Goal: Task Accomplishment & Management: Complete application form

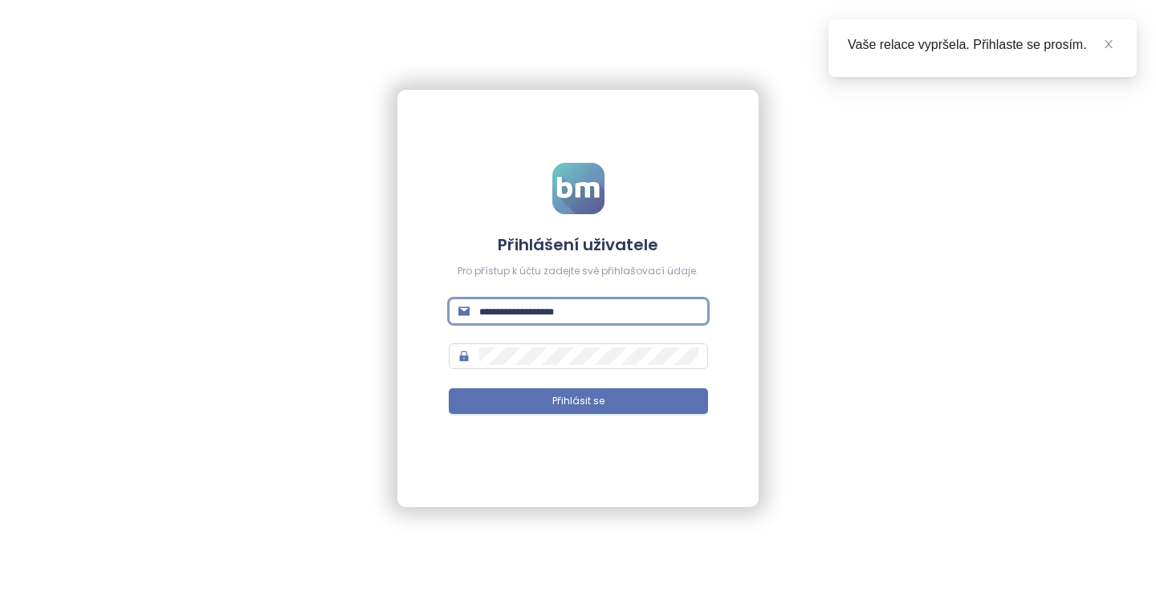
type input "**********"
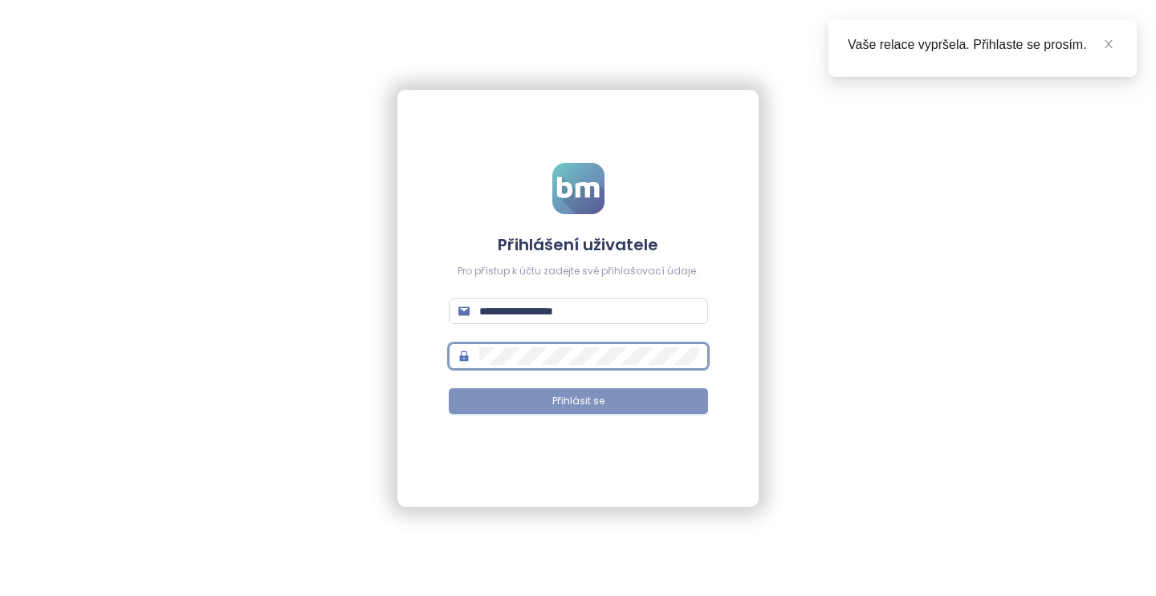
click at [563, 399] on span "Přihlásit se" at bounding box center [578, 401] width 52 height 15
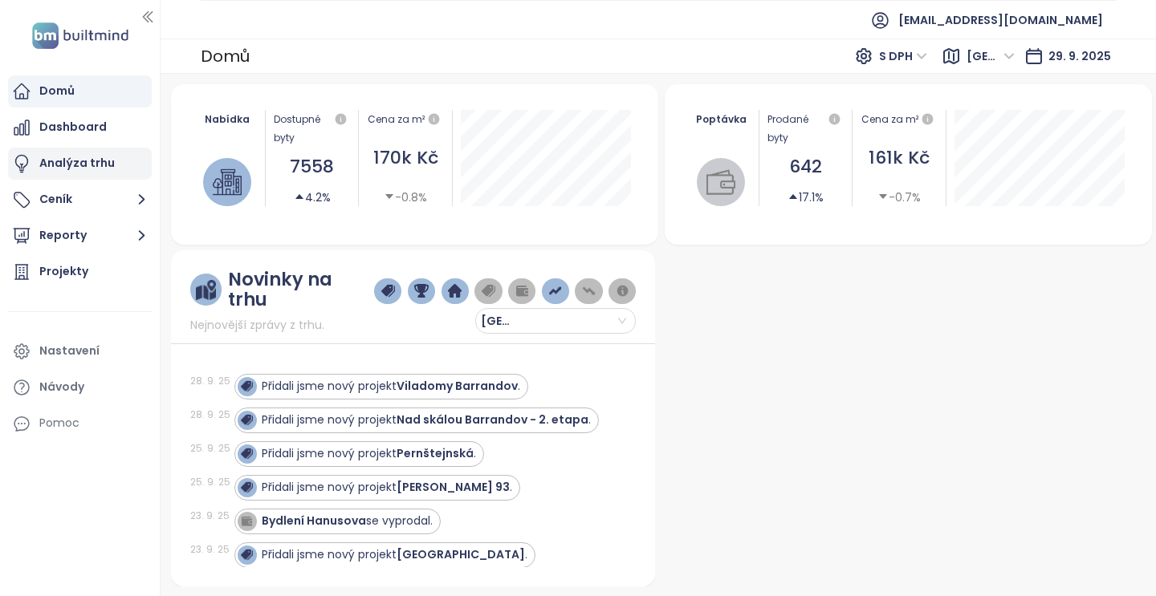
click at [86, 161] on div "Analýza trhu" at bounding box center [76, 163] width 75 height 20
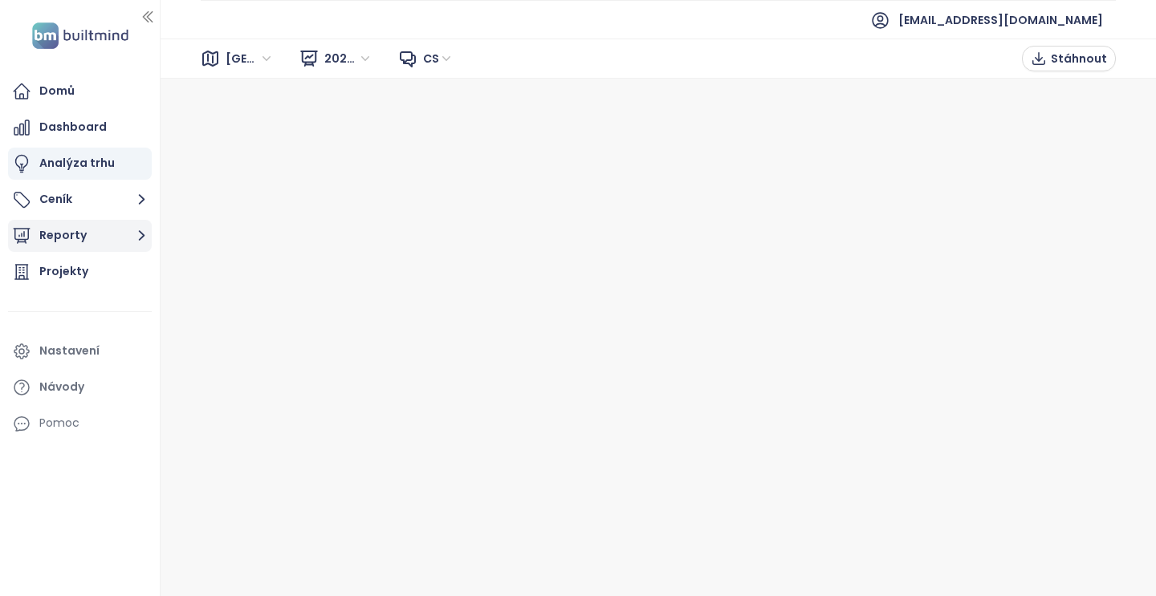
click at [69, 247] on button "Reporty" at bounding box center [80, 236] width 144 height 32
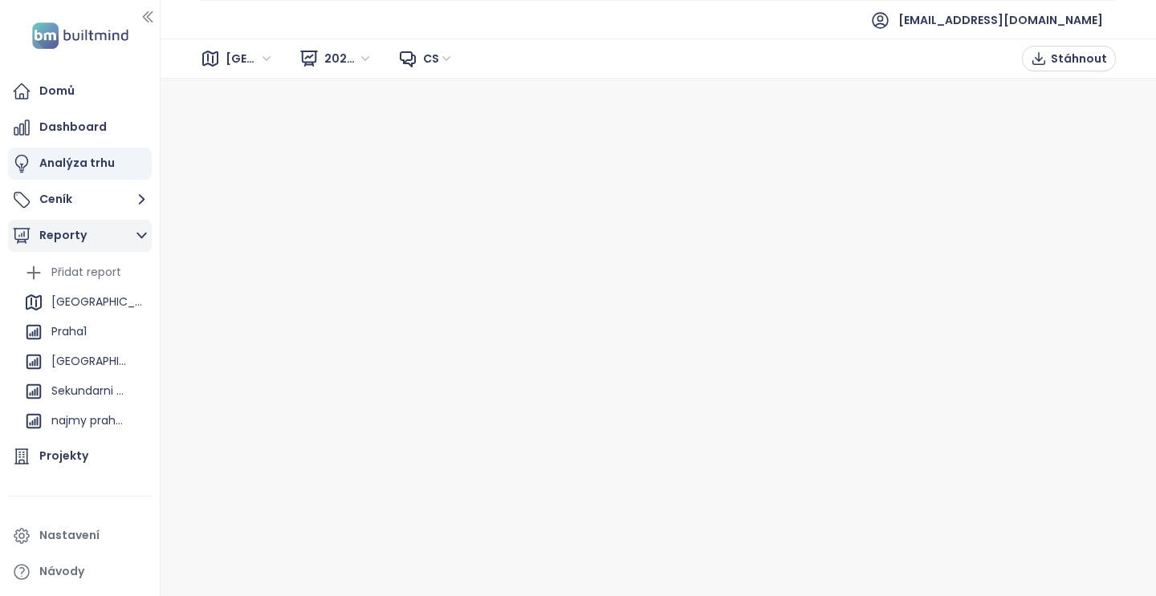
click at [68, 240] on button "Reporty" at bounding box center [80, 236] width 144 height 32
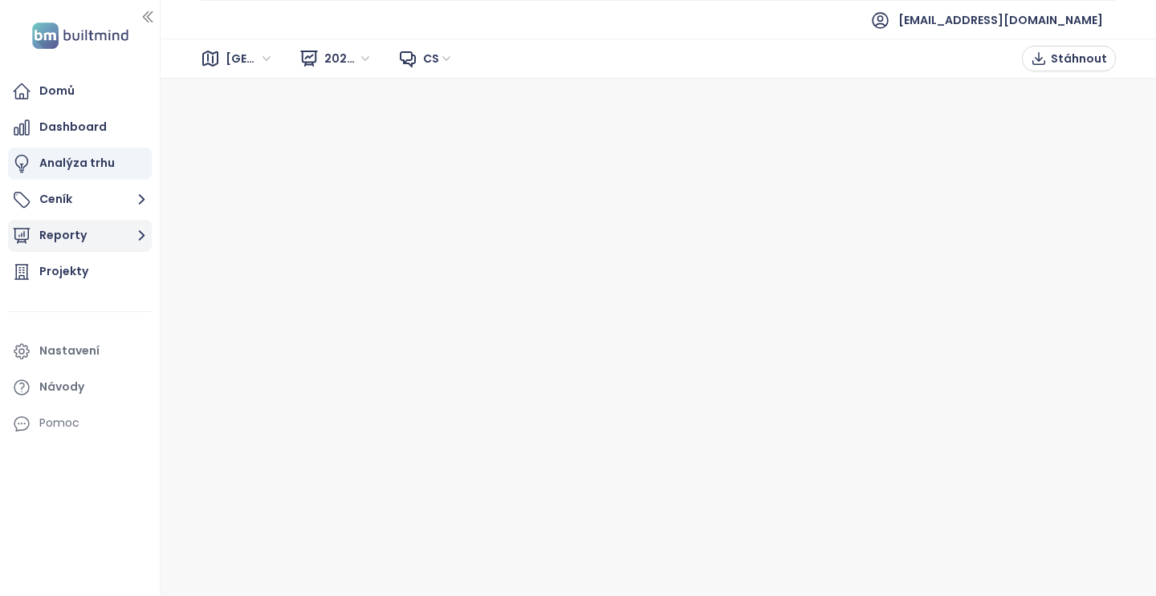
click at [68, 240] on button "Reporty" at bounding box center [80, 236] width 144 height 32
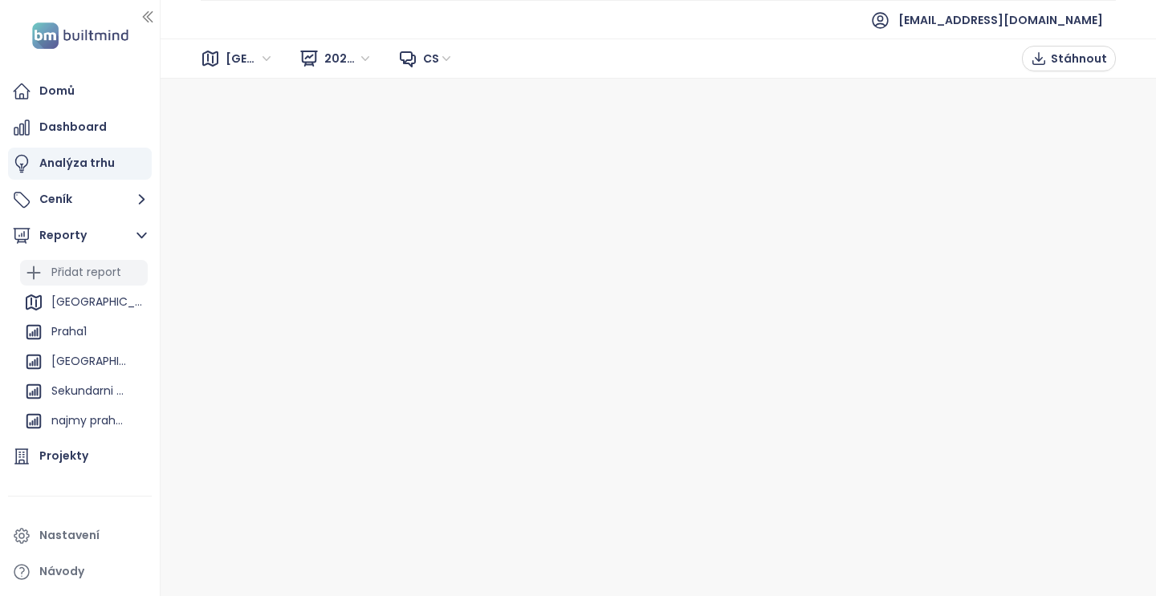
click at [79, 266] on div "Přidat report" at bounding box center [86, 272] width 70 height 20
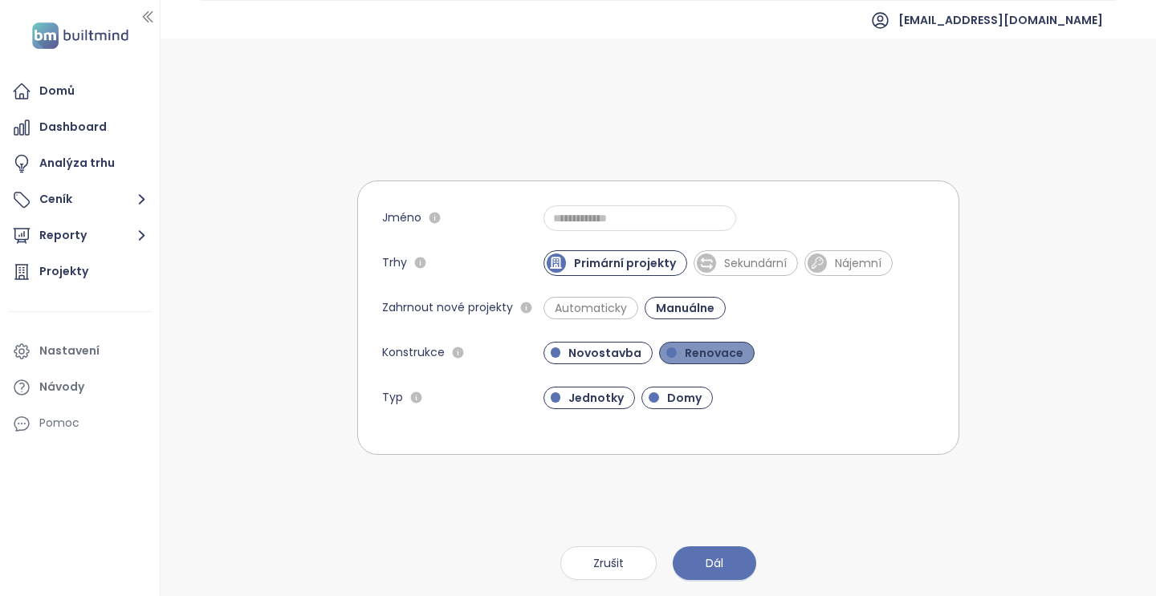
click at [689, 353] on span "Renovace" at bounding box center [714, 353] width 75 height 16
click at [661, 393] on span "Domy" at bounding box center [684, 398] width 51 height 16
click at [714, 563] on span "Dál" at bounding box center [715, 564] width 18 height 18
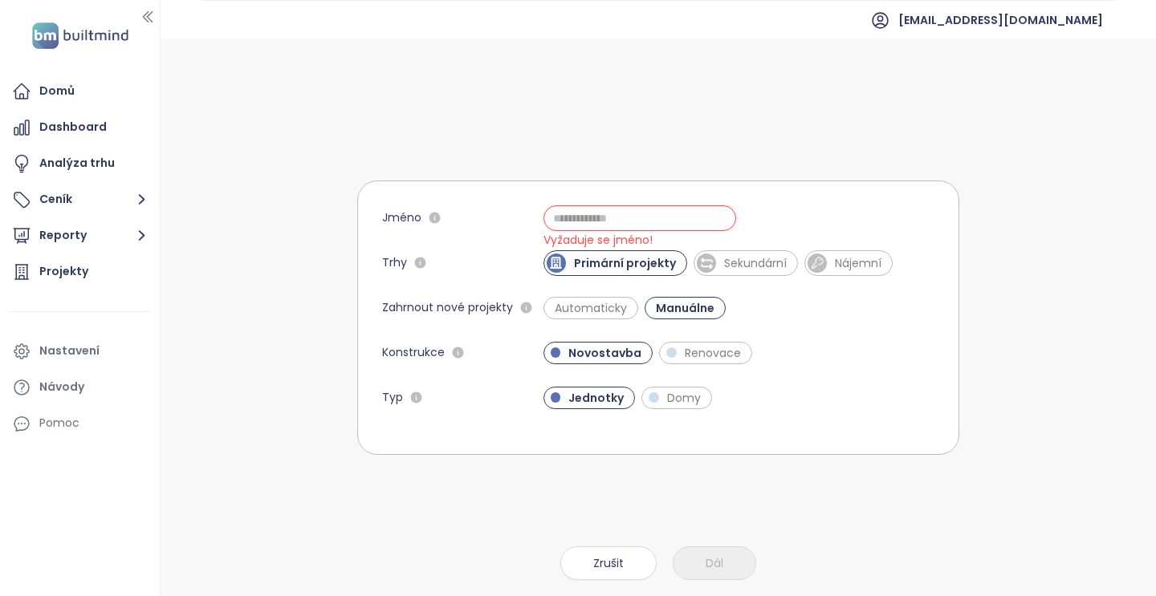
click at [601, 222] on input "Jméno" at bounding box center [639, 218] width 193 height 26
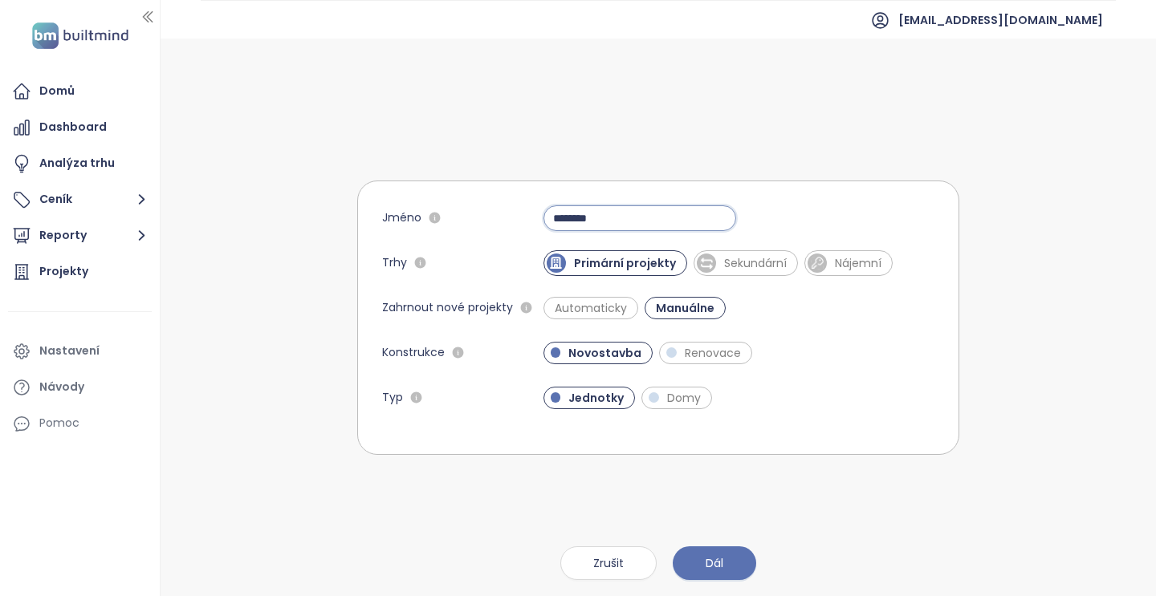
type input "********"
drag, startPoint x: 598, startPoint y: 248, endPoint x: 740, endPoint y: 558, distance: 340.9
click at [740, 558] on button "Dál" at bounding box center [714, 564] width 83 height 34
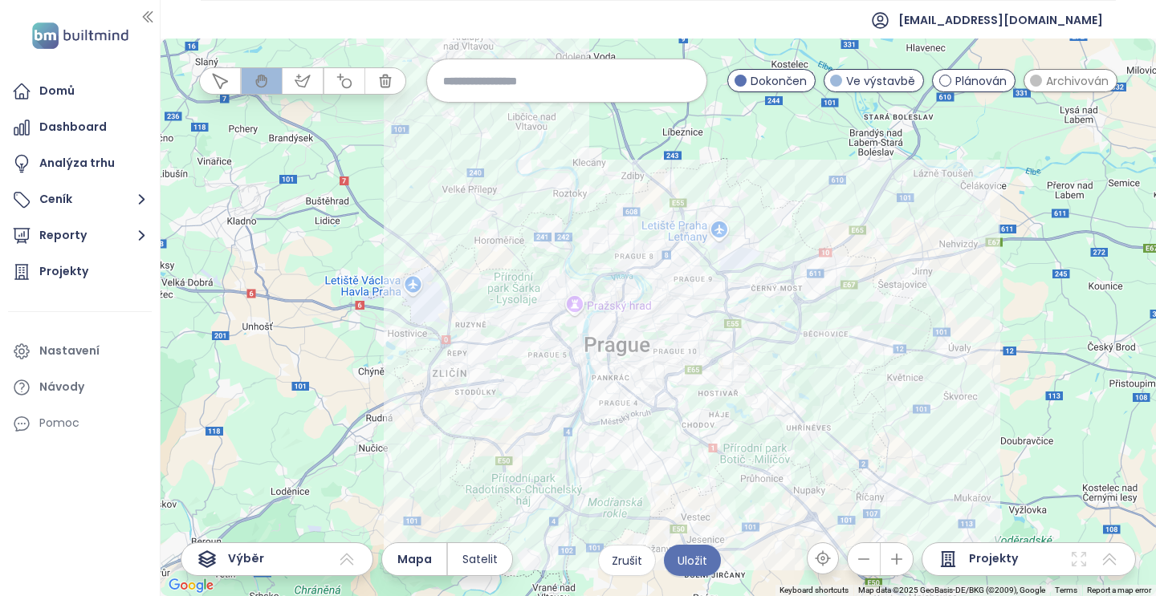
click at [445, 470] on div at bounding box center [658, 318] width 995 height 558
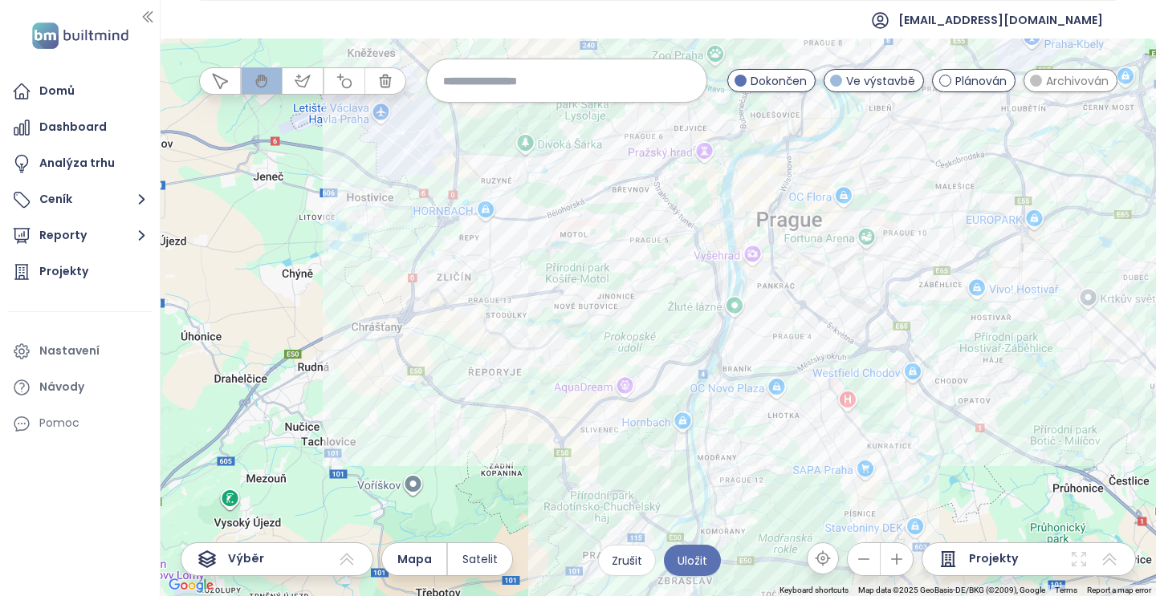
click at [764, 465] on div at bounding box center [658, 318] width 995 height 558
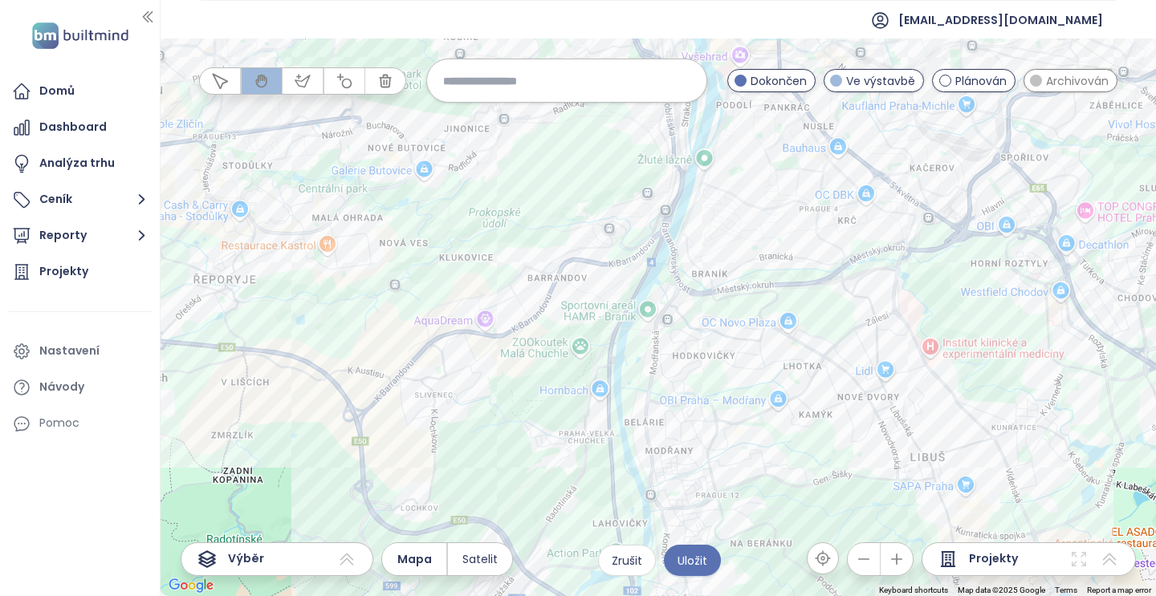
click at [506, 437] on div at bounding box center [658, 318] width 995 height 558
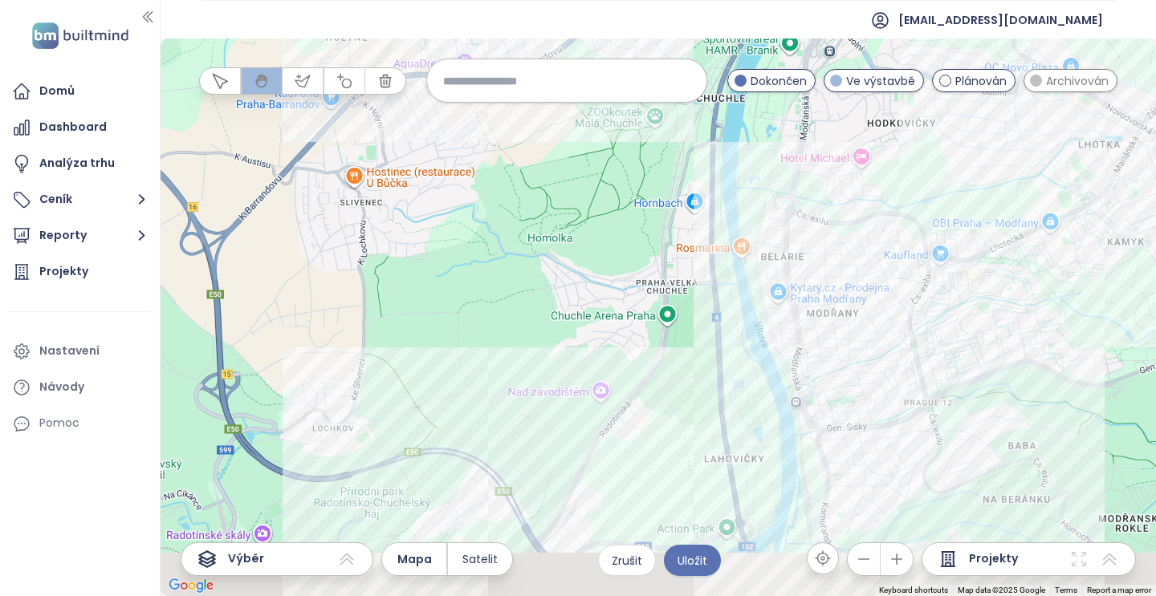
drag, startPoint x: 535, startPoint y: 522, endPoint x: 535, endPoint y: 287, distance: 234.4
click at [535, 287] on div at bounding box center [658, 318] width 995 height 558
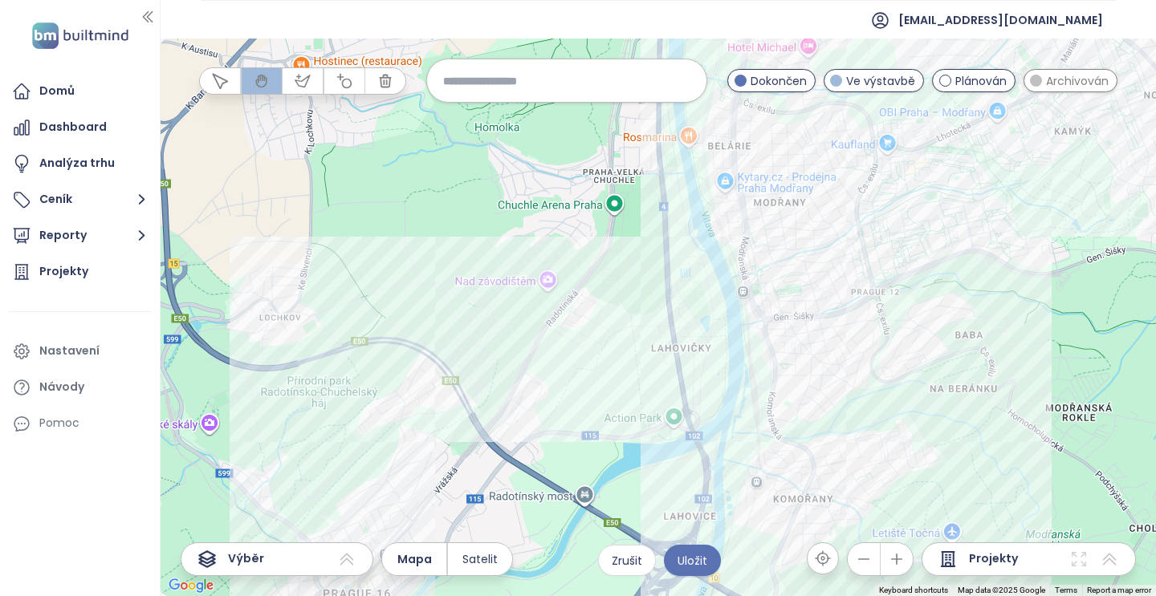
drag, startPoint x: 681, startPoint y: 444, endPoint x: 542, endPoint y: 348, distance: 168.5
click at [542, 348] on div at bounding box center [658, 318] width 995 height 558
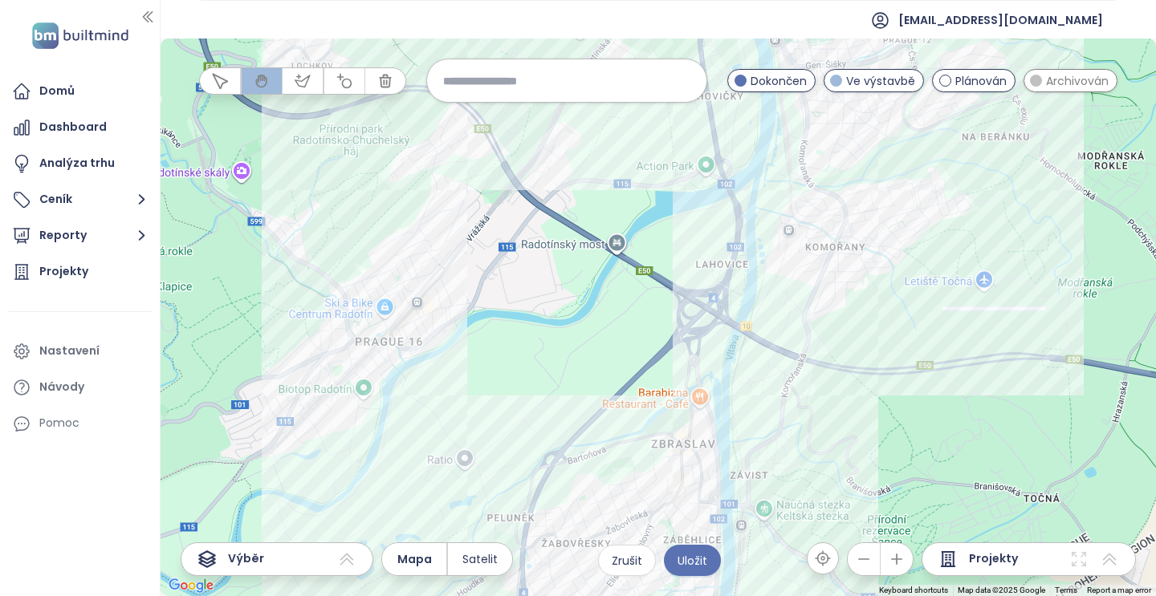
drag, startPoint x: 575, startPoint y: 398, endPoint x: 699, endPoint y: 197, distance: 236.8
click at [699, 197] on div at bounding box center [658, 318] width 995 height 558
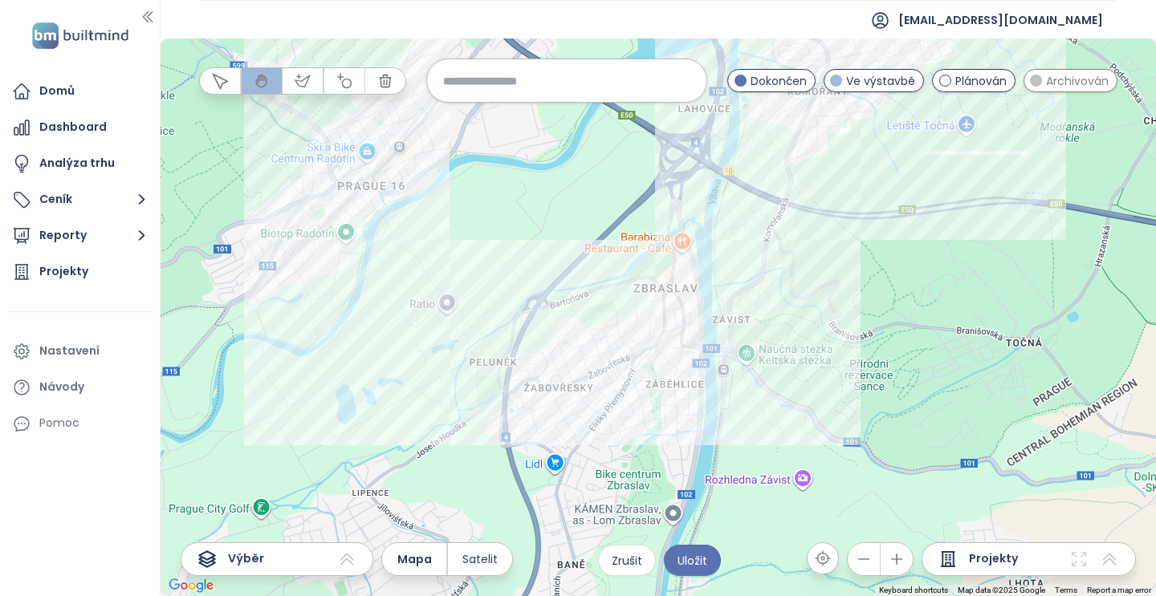
drag, startPoint x: 696, startPoint y: 343, endPoint x: 665, endPoint y: 172, distance: 173.7
click at [665, 172] on div at bounding box center [658, 318] width 995 height 558
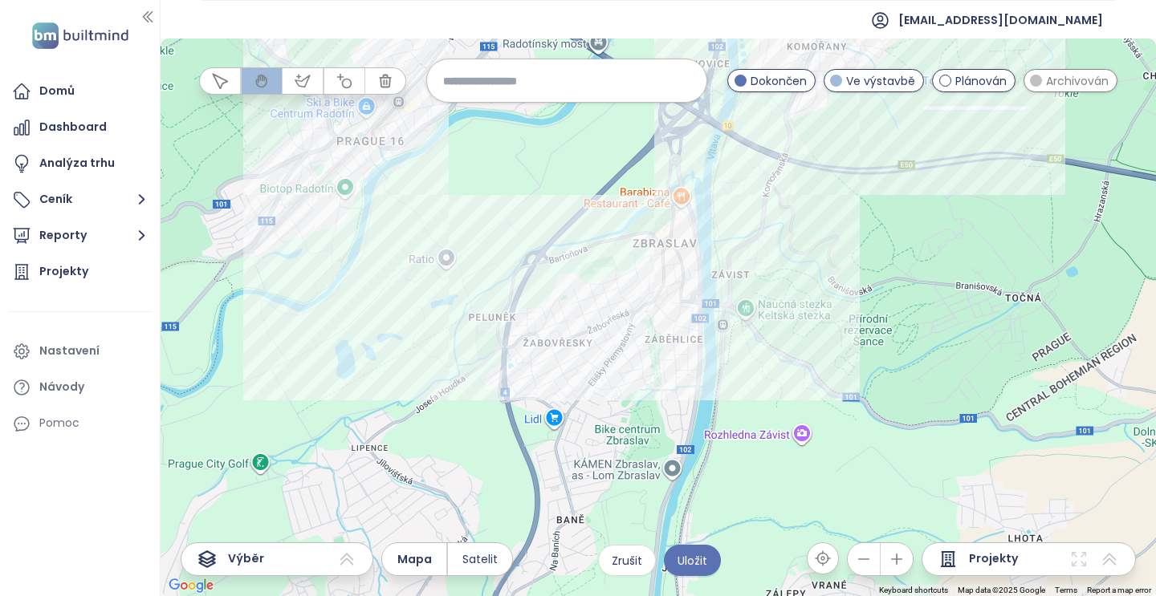
drag, startPoint x: 752, startPoint y: 346, endPoint x: 751, endPoint y: 312, distance: 33.7
click at [752, 313] on div at bounding box center [658, 318] width 995 height 558
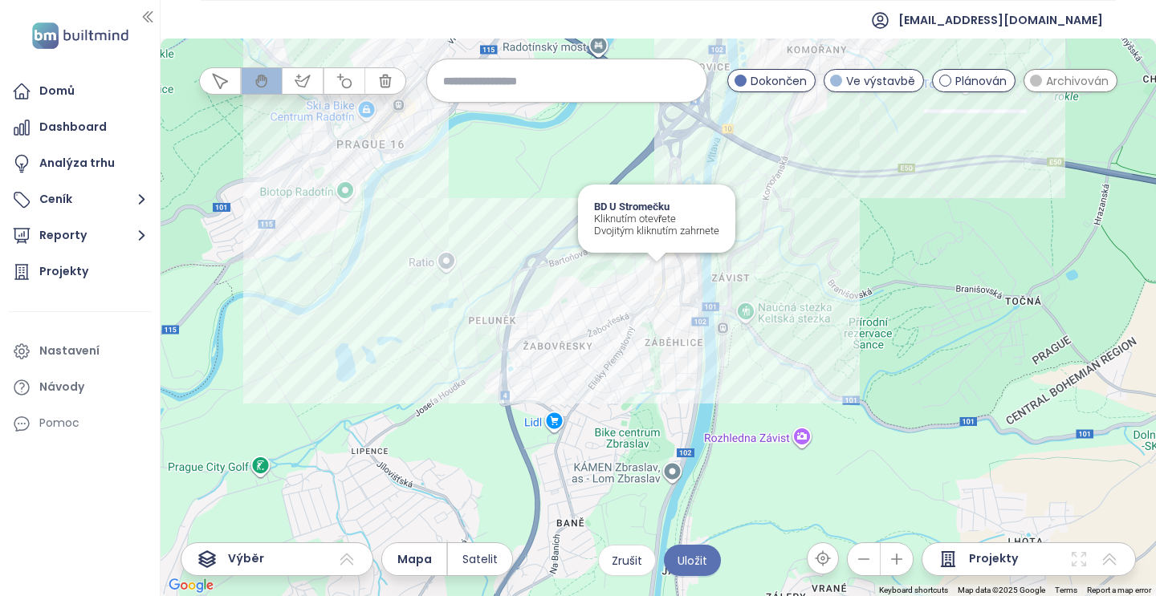
click at [654, 271] on div "BD U Stromečku Kliknutím otevřete Dvojitým kliknutím zahrnete" at bounding box center [658, 318] width 995 height 558
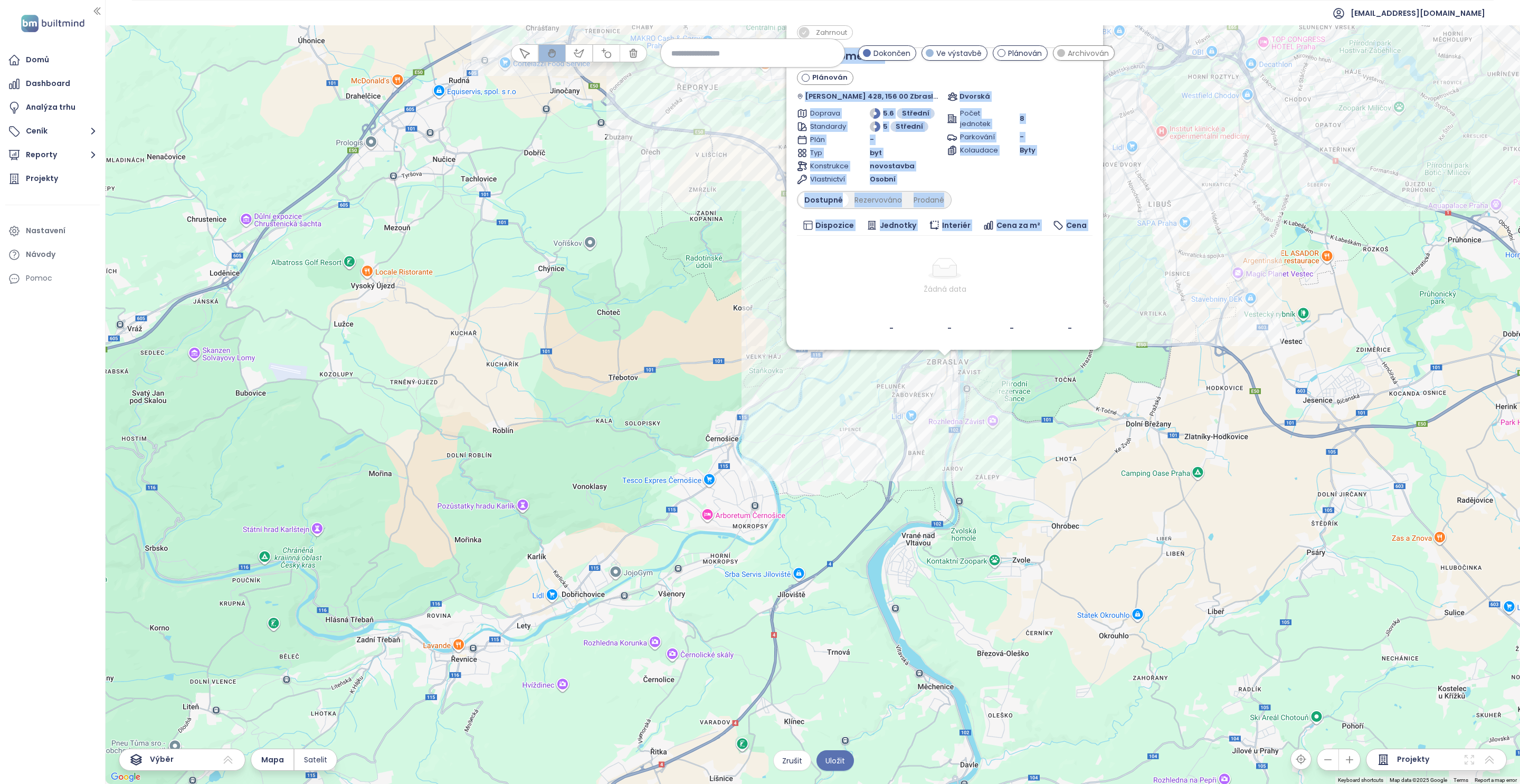
drag, startPoint x: 968, startPoint y: 255, endPoint x: 983, endPoint y: 363, distance: 109.0
click at [759, 363] on div "Zahrnout BD U Stromečku Plánován Elišky Přemyslovny 428, 156 00 Zbraslav, Czech…" at bounding box center [813, 405] width 1414 height 758
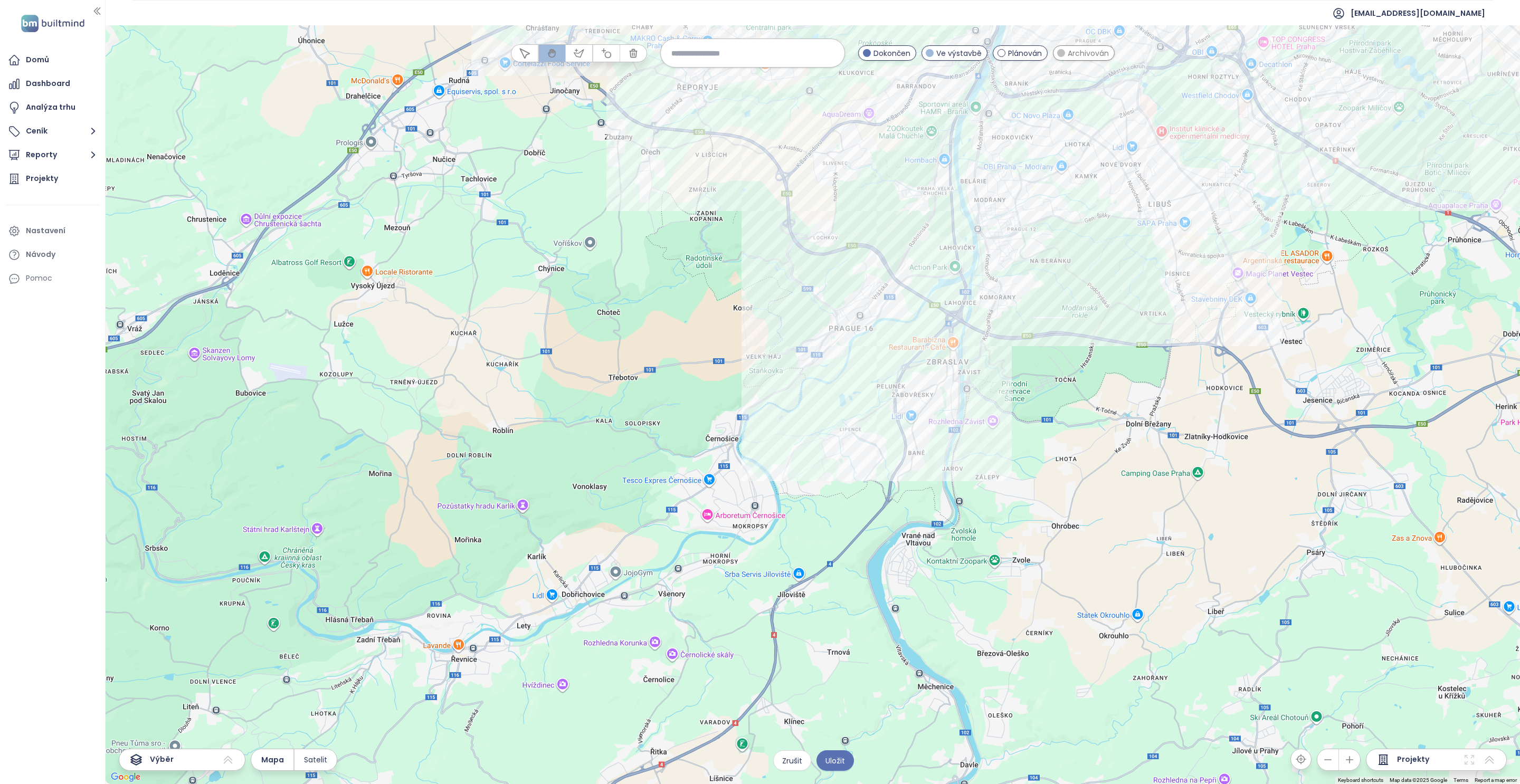
click at [759, 229] on div at bounding box center [813, 405] width 1414 height 758
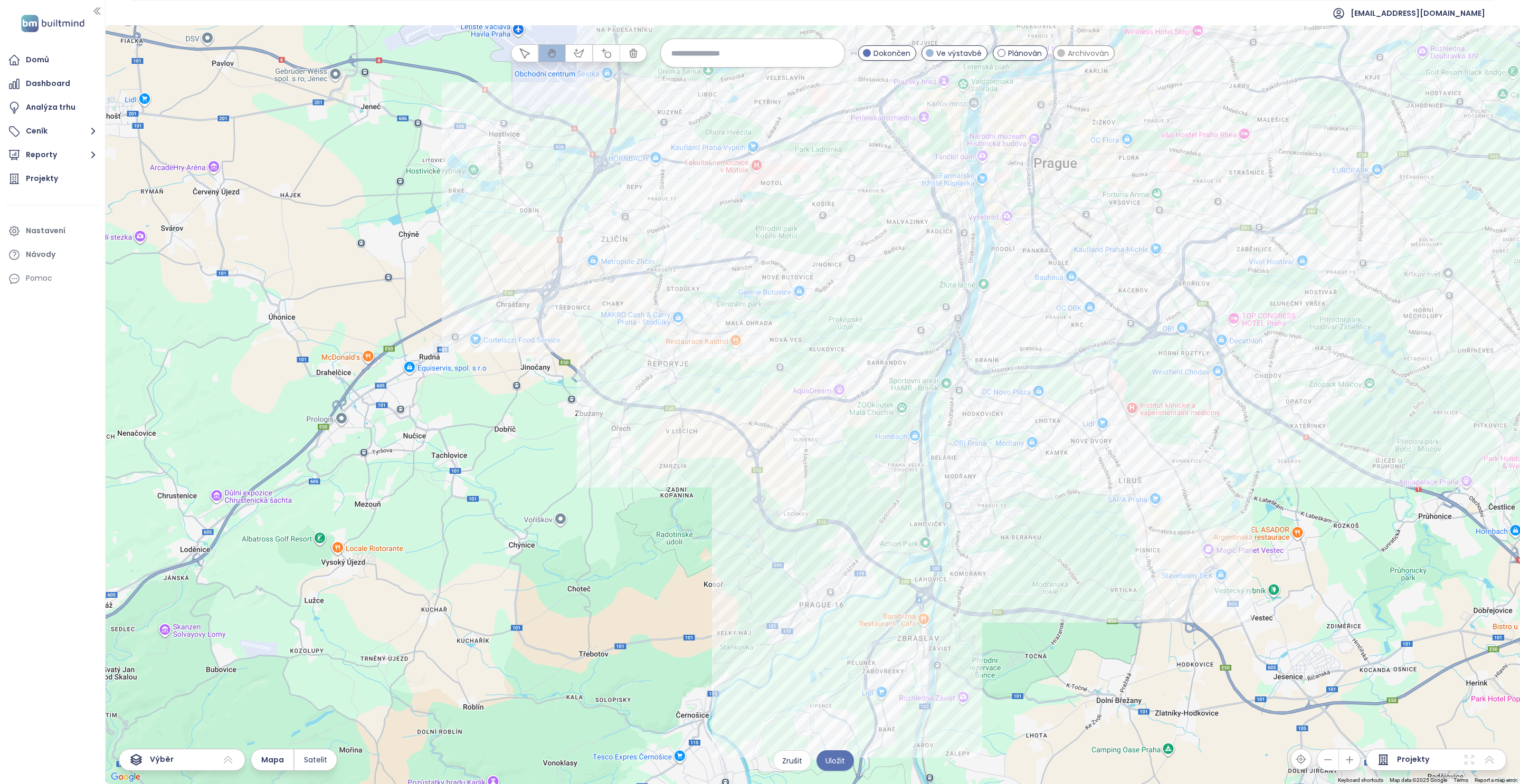
drag, startPoint x: 1112, startPoint y: 387, endPoint x: 1081, endPoint y: 662, distance: 276.7
click at [759, 392] on div at bounding box center [813, 405] width 1414 height 758
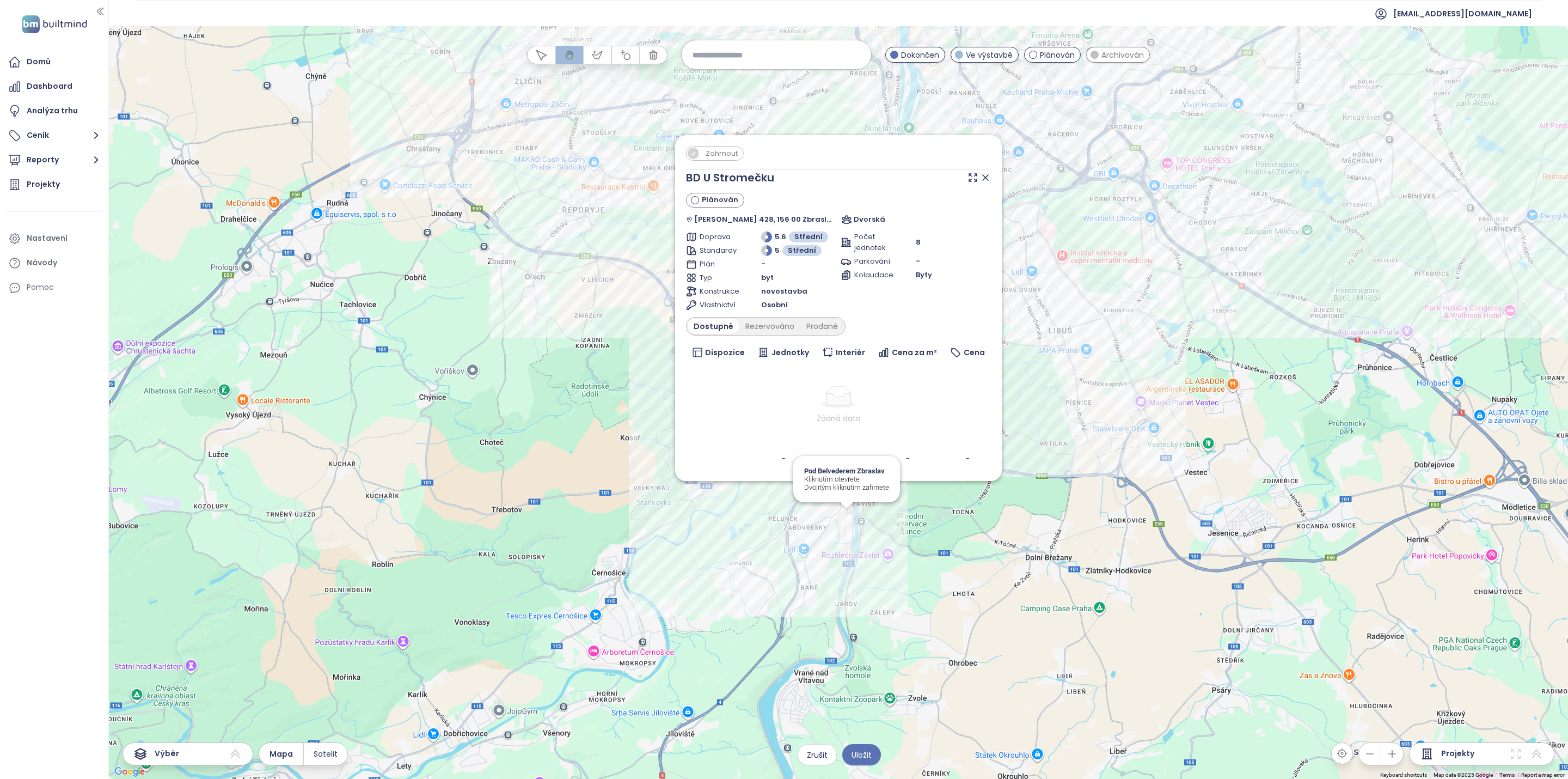
click at [783, 404] on div "Zahrnout BD U Stromečku Plánován Elišky Přemyslovny 428, 156 00 Zbraslav, Czech…" at bounding box center [838, 402] width 1459 height 753
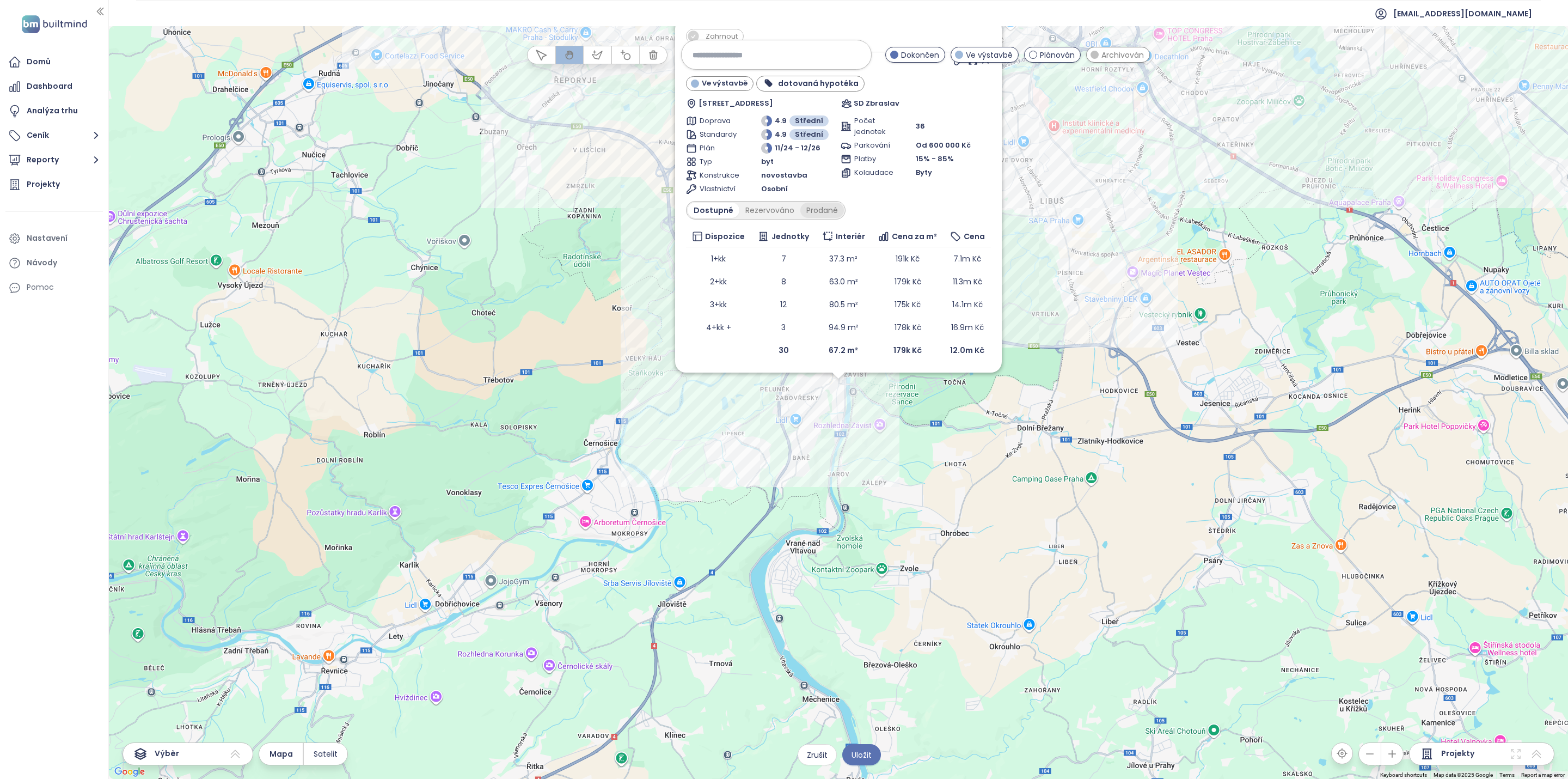
click at [783, 203] on div "Prodané" at bounding box center [822, 210] width 43 height 15
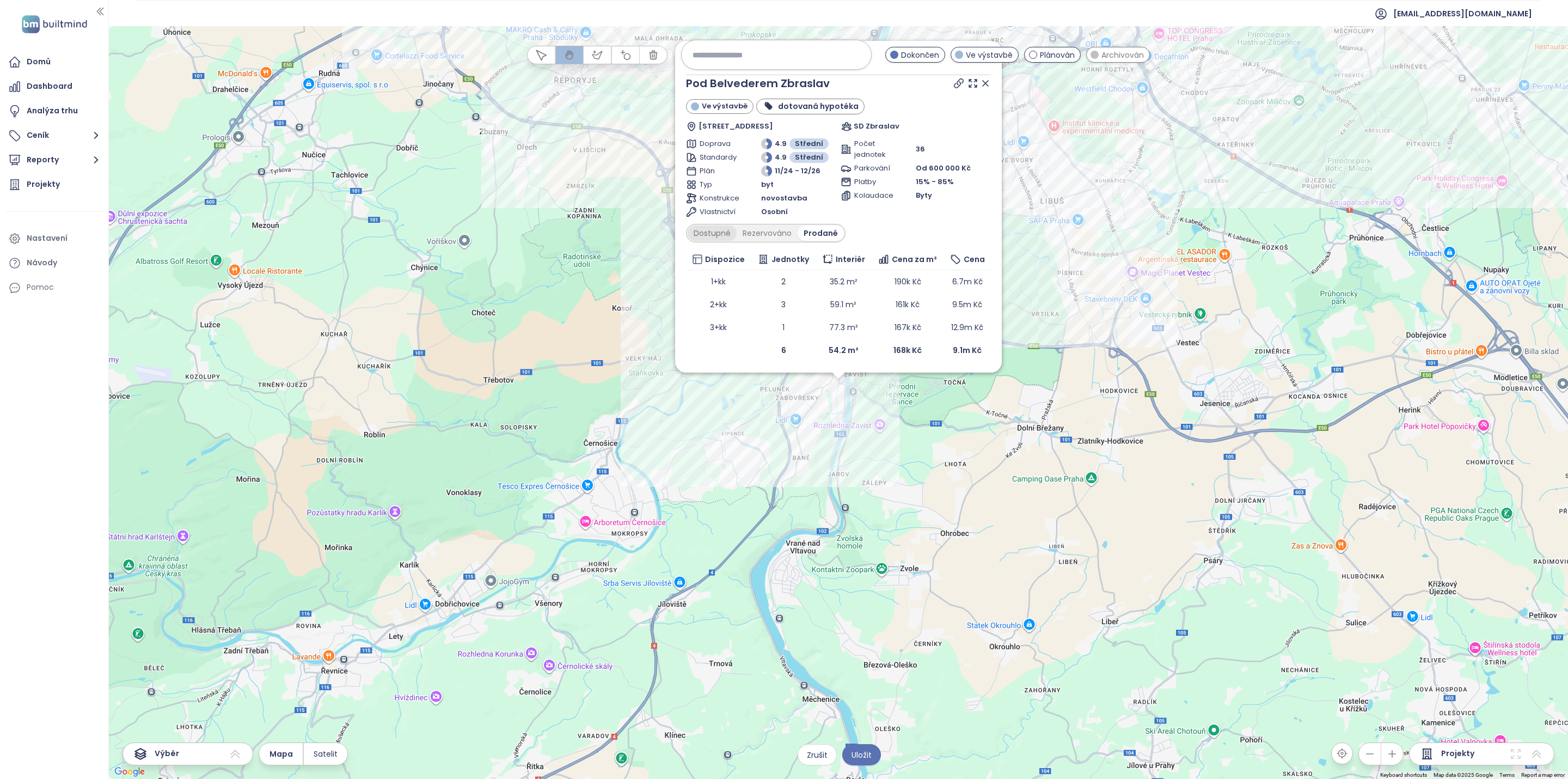
click at [714, 225] on div "Dostupné" at bounding box center [712, 233] width 49 height 15
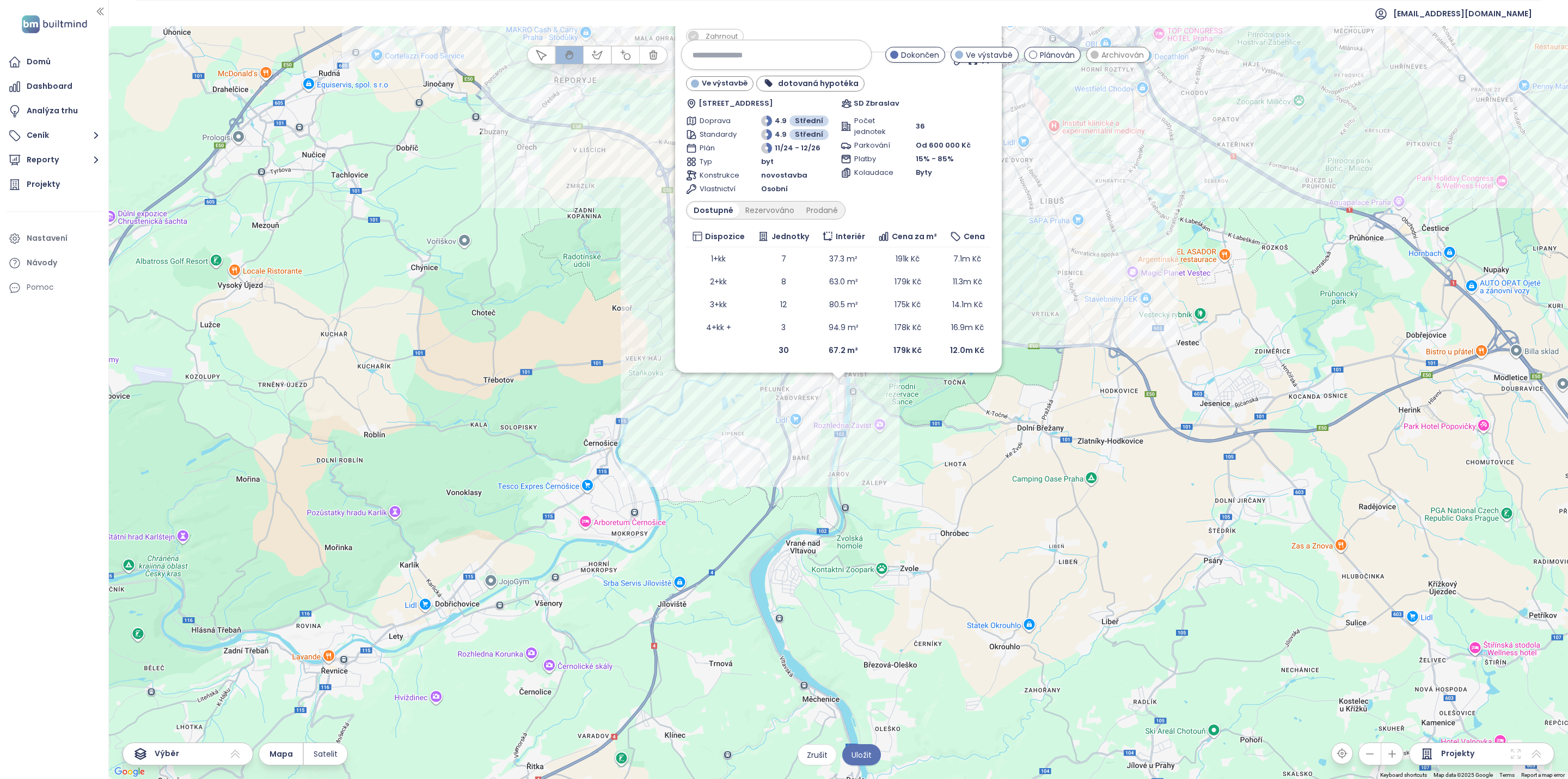
click at [783, 130] on div "Počet jednotek 36 Parkování Od 600 000 Kč Platby 15% - 85% Kolaudace Byty" at bounding box center [916, 155] width 151 height 79
click at [783, 404] on div "Zahrnout Pod Belvederem Zbraslav Ve výstavbě dotovaná hypotéka Žitavského 535, …" at bounding box center [838, 402] width 1459 height 753
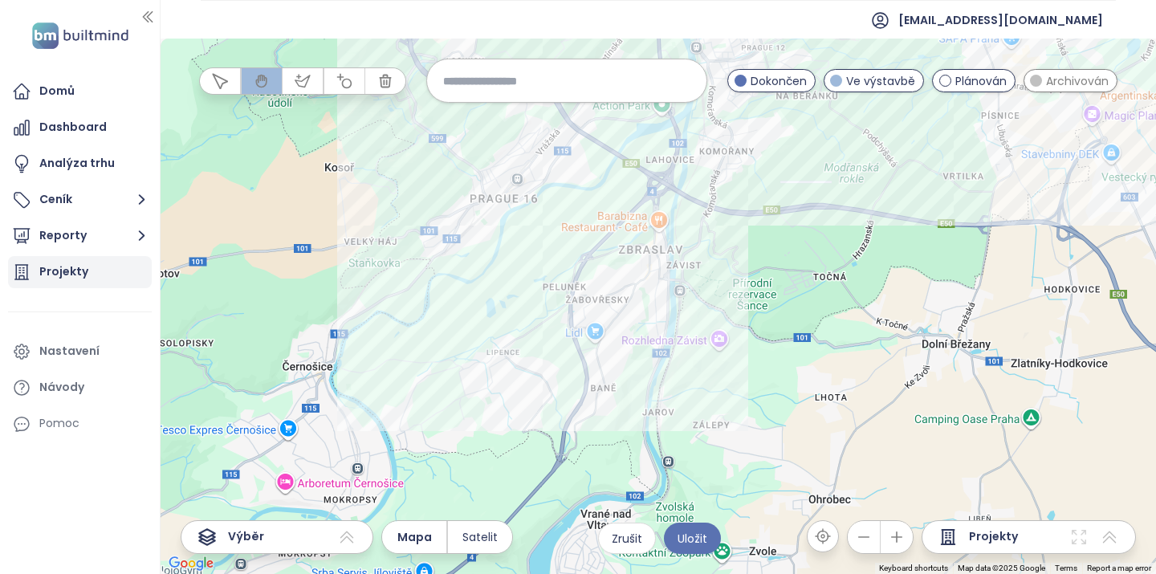
click at [60, 272] on div "Projekty" at bounding box center [63, 272] width 49 height 20
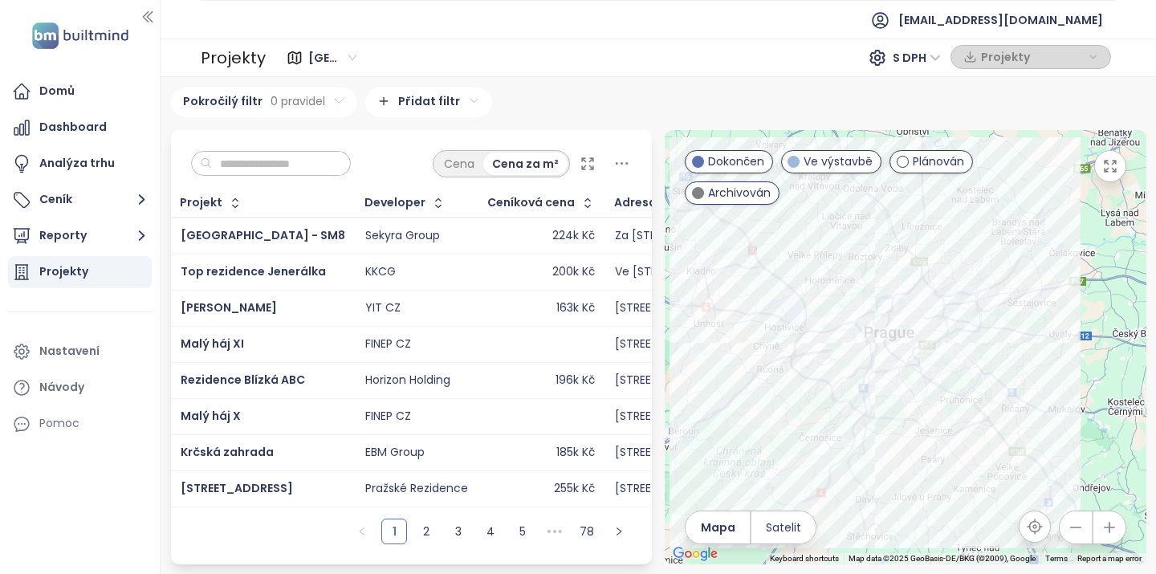
click at [914, 470] on div at bounding box center [906, 347] width 482 height 434
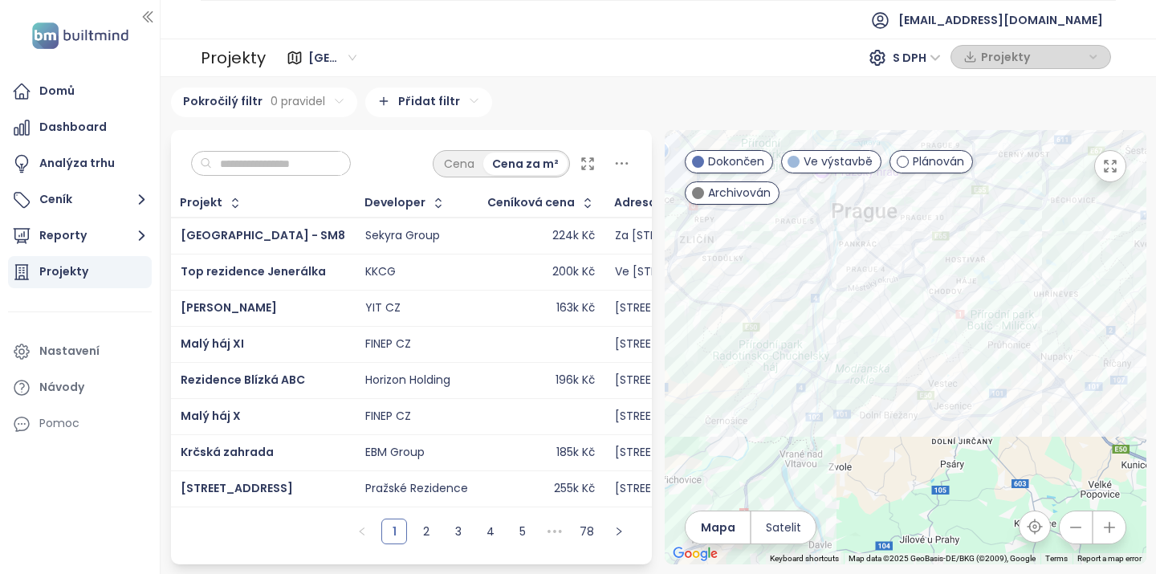
click at [865, 459] on div at bounding box center [906, 347] width 482 height 434
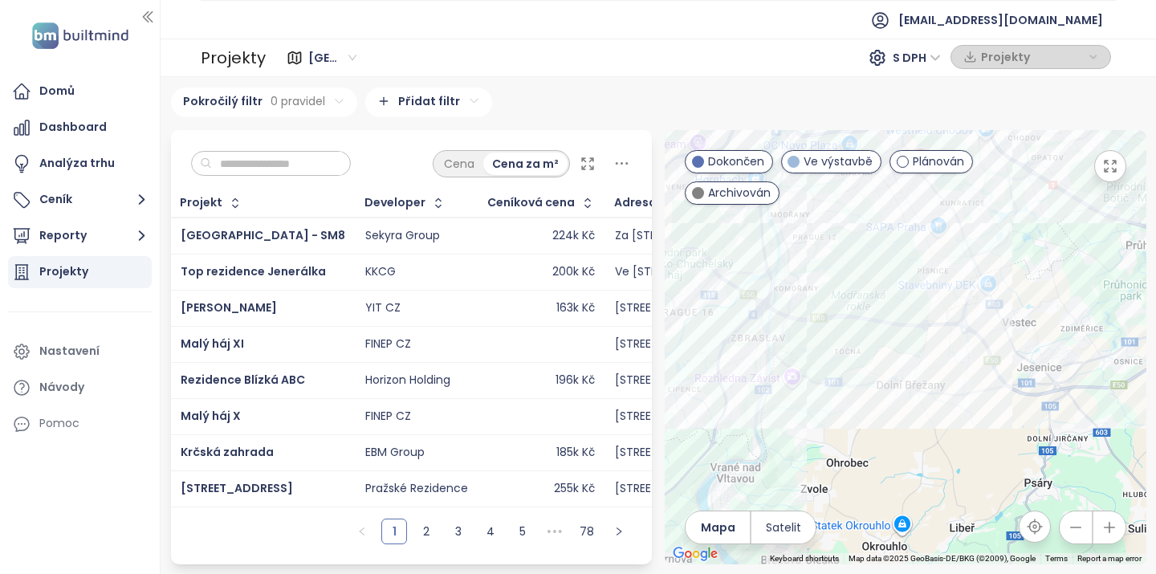
click at [834, 429] on div at bounding box center [906, 347] width 482 height 434
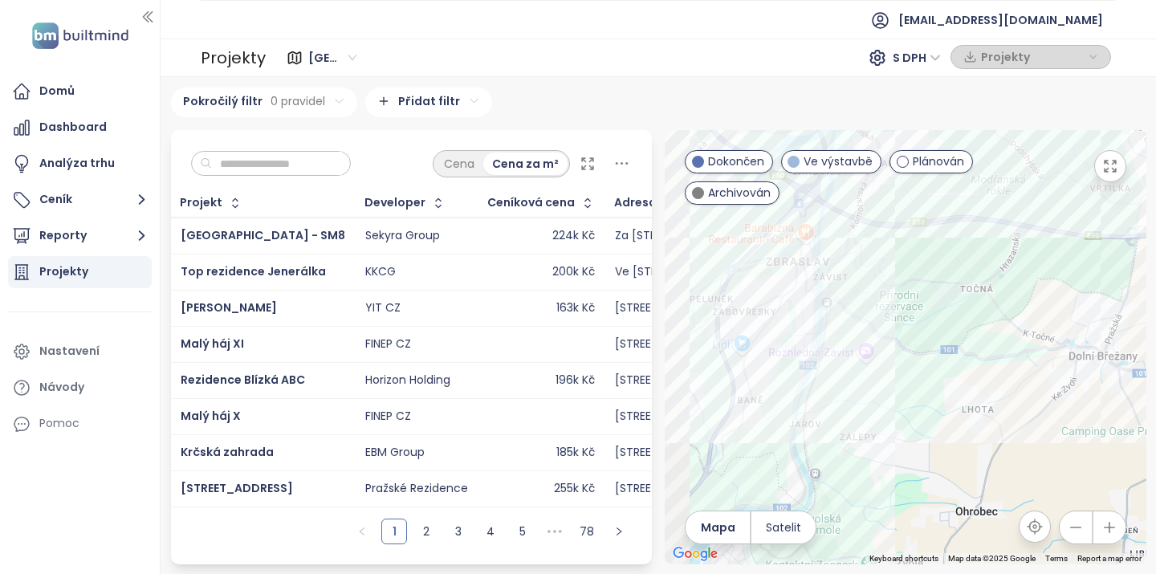
drag, startPoint x: 805, startPoint y: 315, endPoint x: 949, endPoint y: 315, distance: 143.7
click at [950, 315] on div at bounding box center [906, 347] width 482 height 434
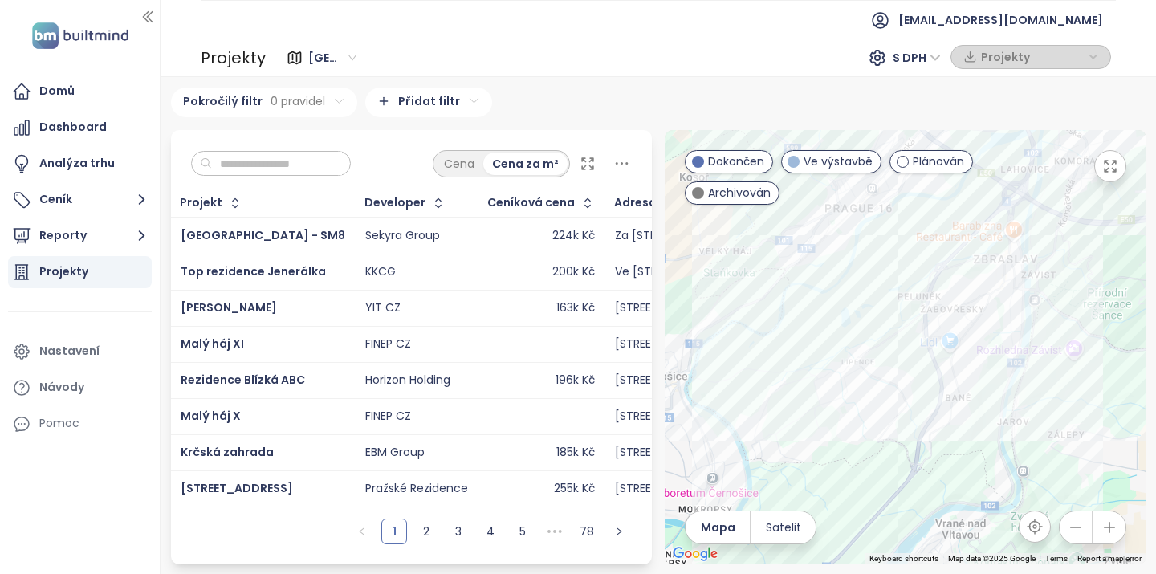
click at [900, 322] on div at bounding box center [906, 347] width 482 height 434
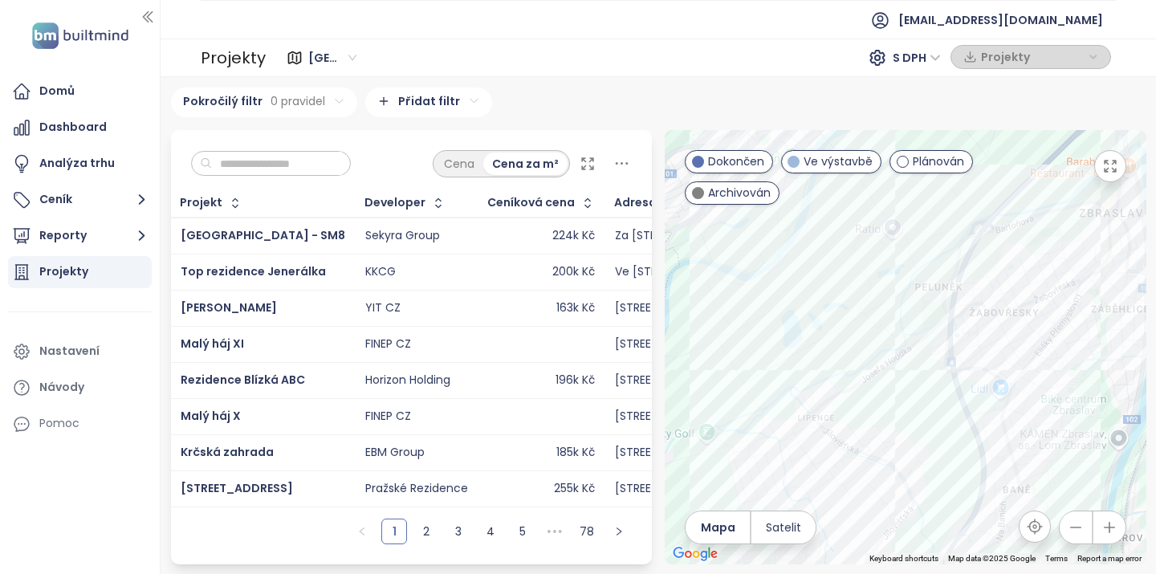
drag, startPoint x: 962, startPoint y: 297, endPoint x: 695, endPoint y: 291, distance: 267.4
click at [695, 291] on div at bounding box center [906, 347] width 482 height 434
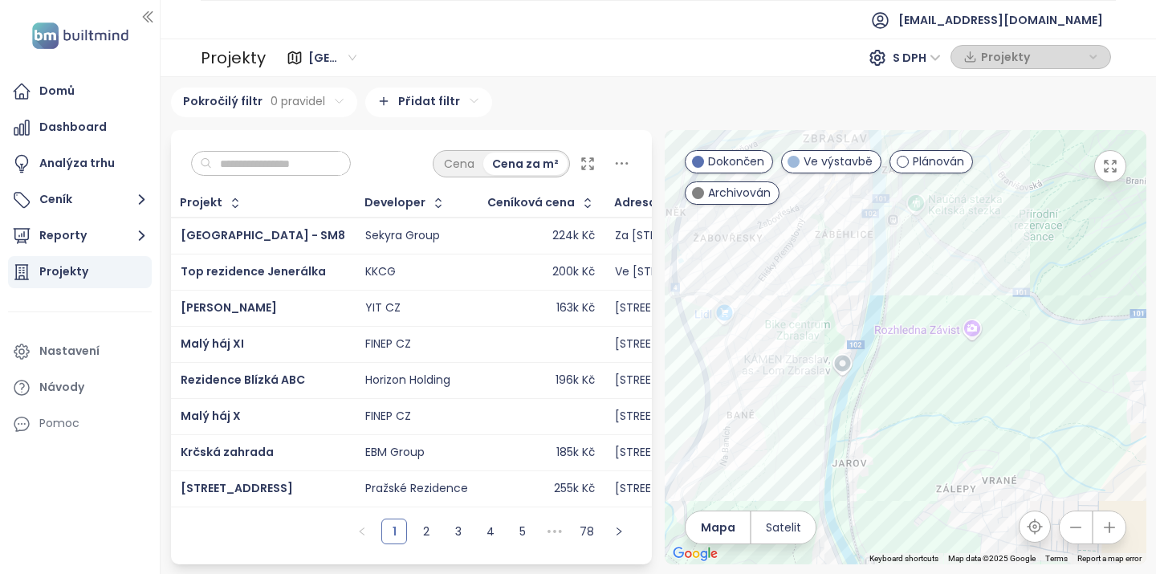
drag, startPoint x: 751, startPoint y: 445, endPoint x: 751, endPoint y: 361, distance: 83.5
click at [751, 361] on div at bounding box center [906, 347] width 482 height 434
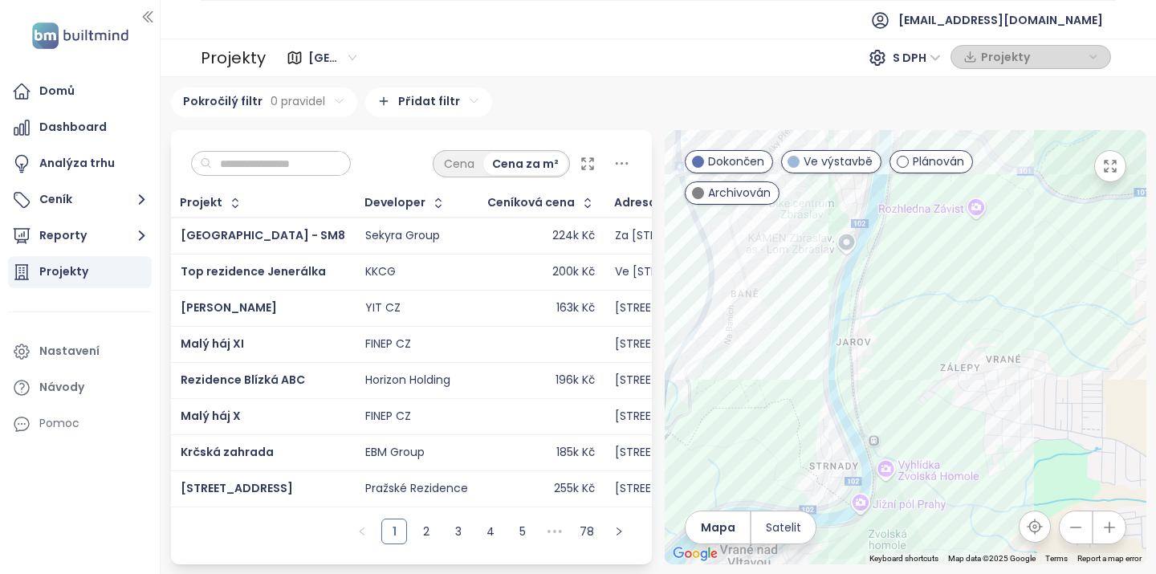
drag, startPoint x: 868, startPoint y: 446, endPoint x: 793, endPoint y: 332, distance: 136.9
click at [793, 332] on div at bounding box center [906, 347] width 482 height 434
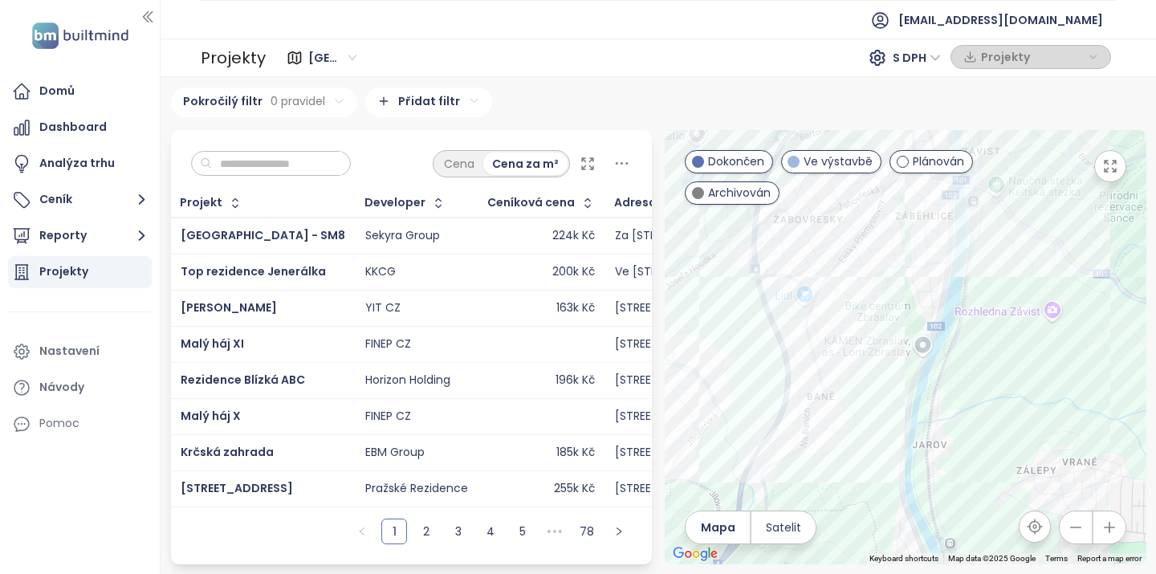
drag, startPoint x: 787, startPoint y: 324, endPoint x: 893, endPoint y: 465, distance: 176.4
click at [897, 467] on div at bounding box center [906, 347] width 482 height 434
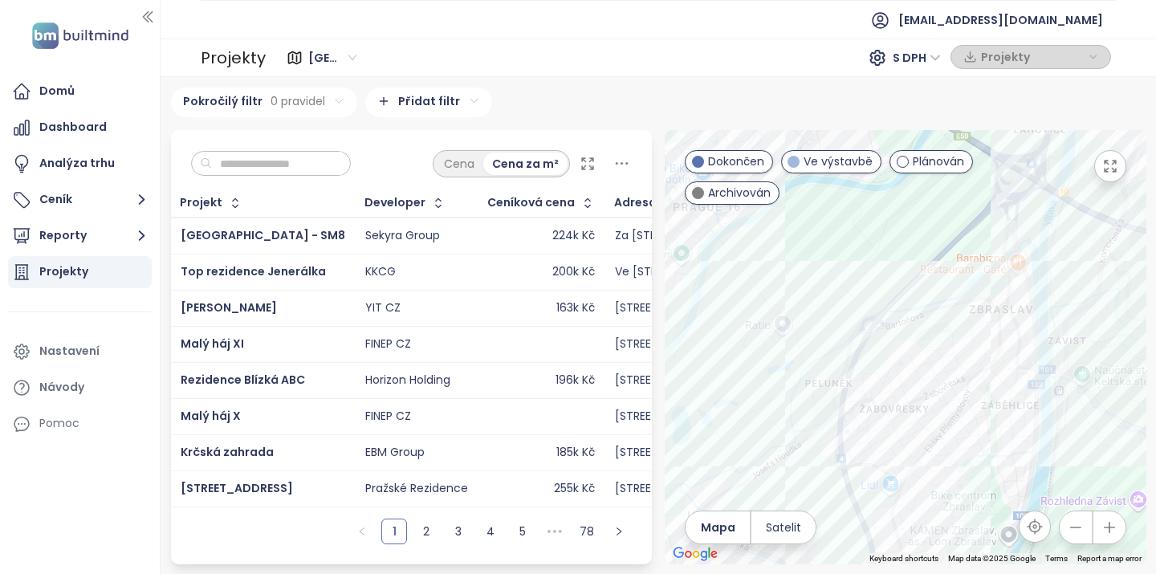
drag, startPoint x: 860, startPoint y: 356, endPoint x: 910, endPoint y: 506, distance: 158.1
click at [912, 507] on div at bounding box center [906, 347] width 482 height 434
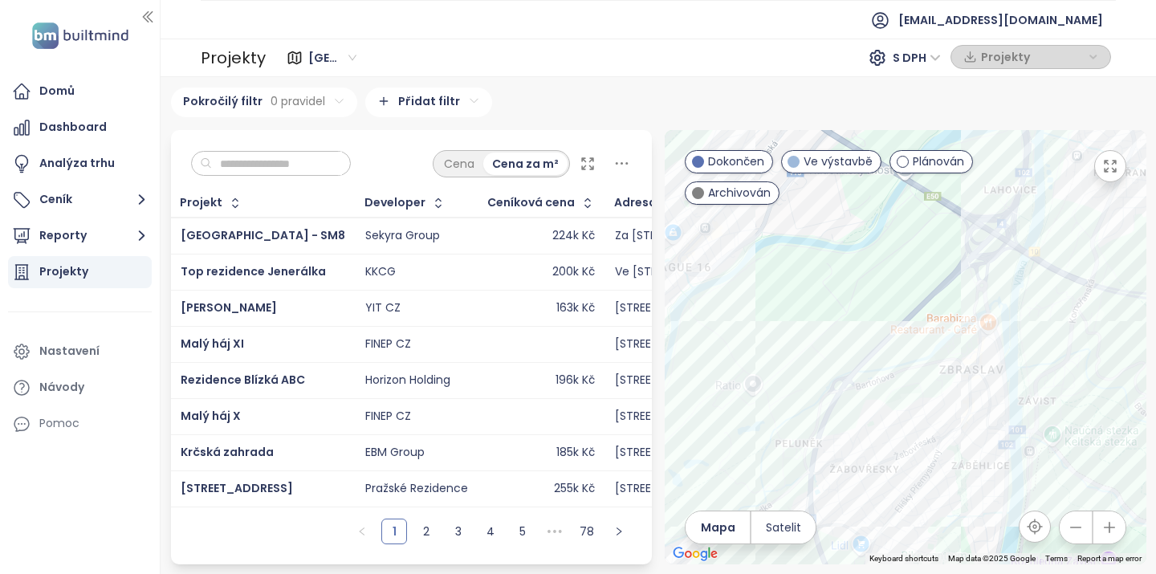
drag, startPoint x: 858, startPoint y: 319, endPoint x: 828, endPoint y: 378, distance: 65.7
click at [828, 378] on div at bounding box center [906, 347] width 482 height 434
click at [996, 299] on div "Marina Zbraslav" at bounding box center [906, 347] width 482 height 434
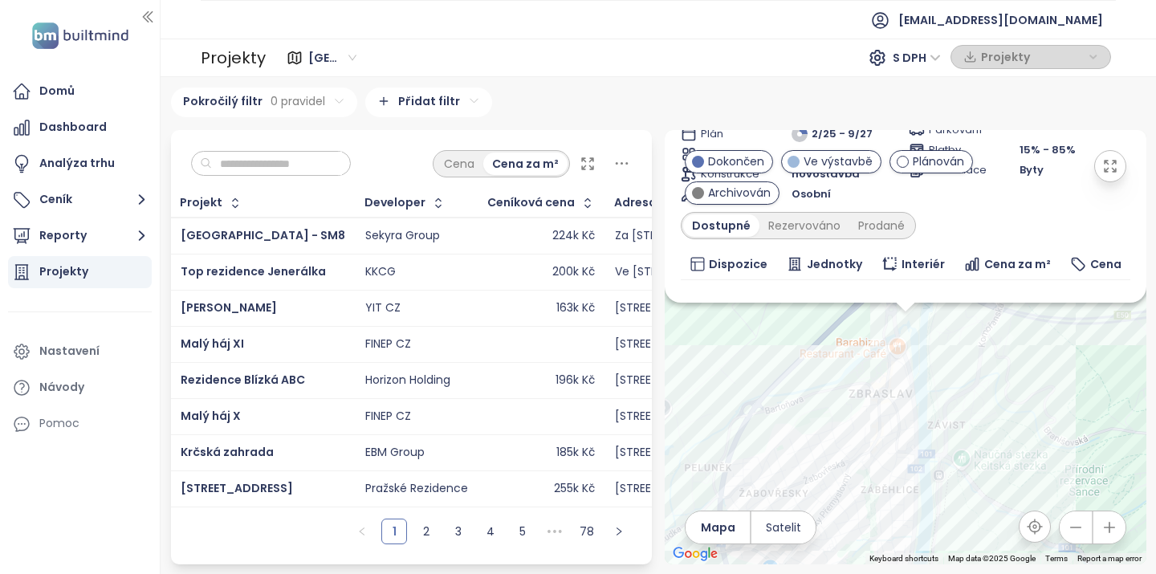
click at [1107, 173] on icon "button" at bounding box center [1110, 166] width 16 height 16
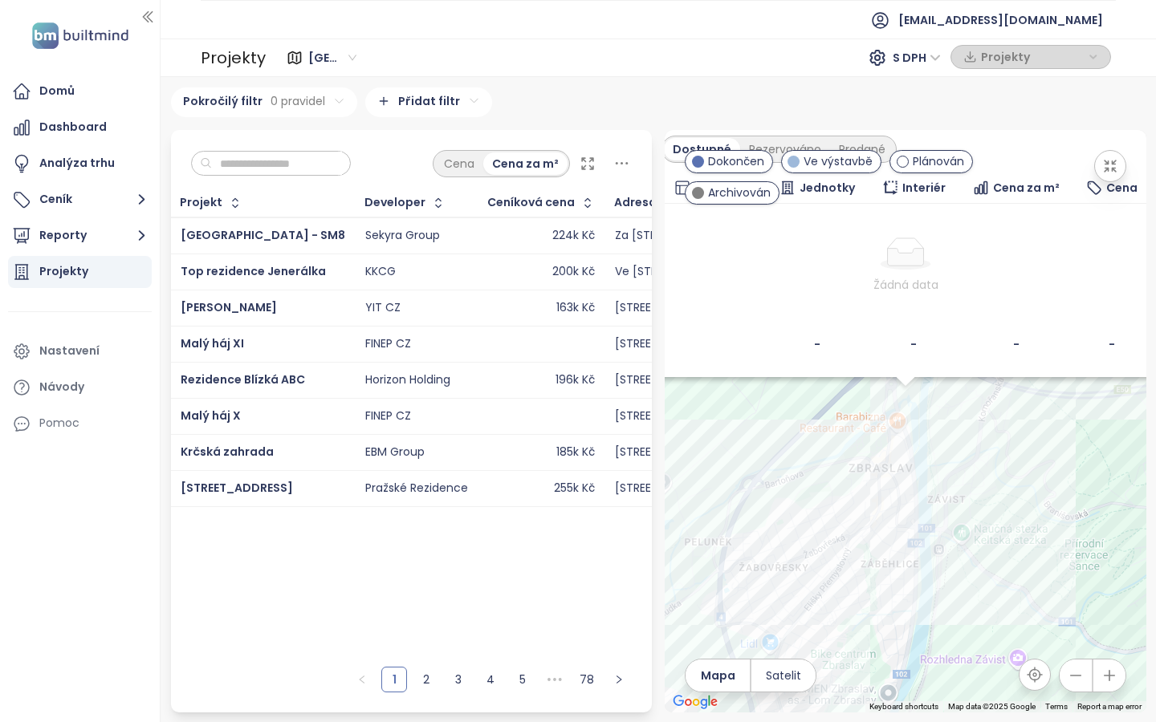
click at [661, 246] on td "Žádná data" at bounding box center [905, 266] width 488 height 124
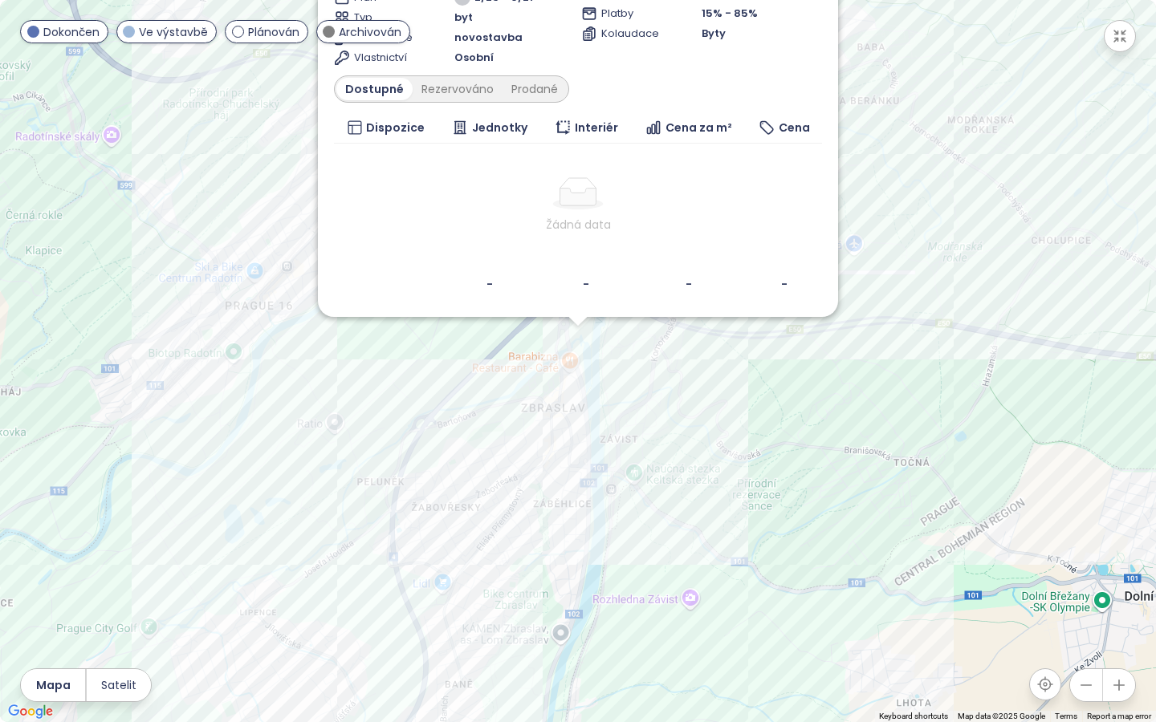
click at [1126, 33] on icon "button" at bounding box center [1120, 36] width 16 height 16
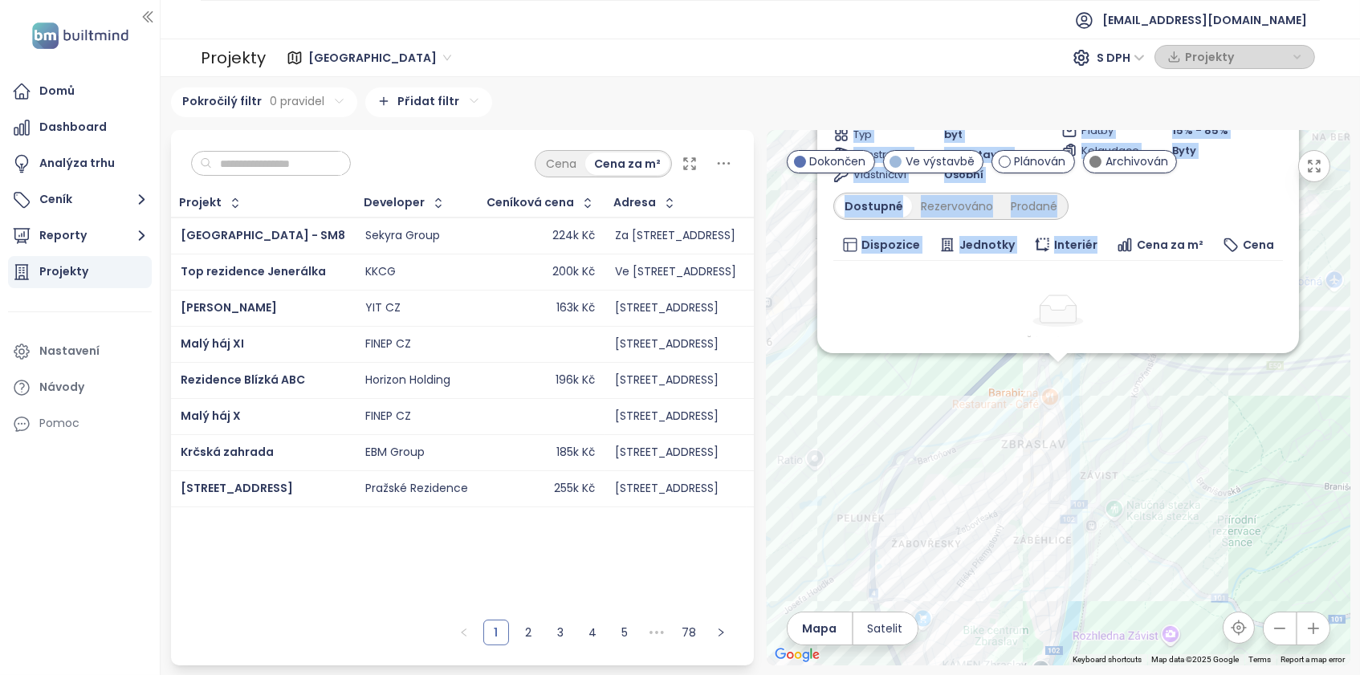
drag, startPoint x: 1093, startPoint y: 258, endPoint x: 1094, endPoint y: 368, distance: 110.8
click at [1094, 368] on div "Marina Zbraslav Ve výstavbě K Přehradám 1156/1156, 156 00 Zbraslav, Czechia PRO…" at bounding box center [1059, 397] width 584 height 535
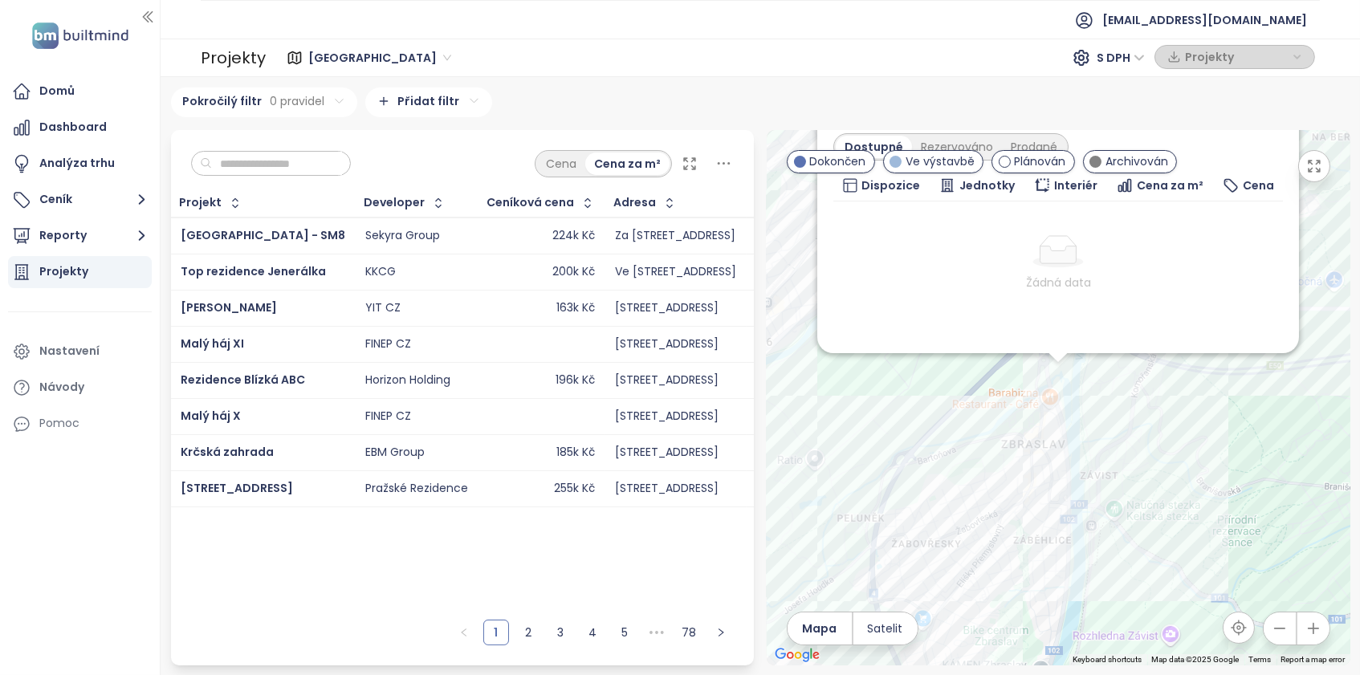
click at [918, 287] on div "Žádná data" at bounding box center [1058, 283] width 437 height 18
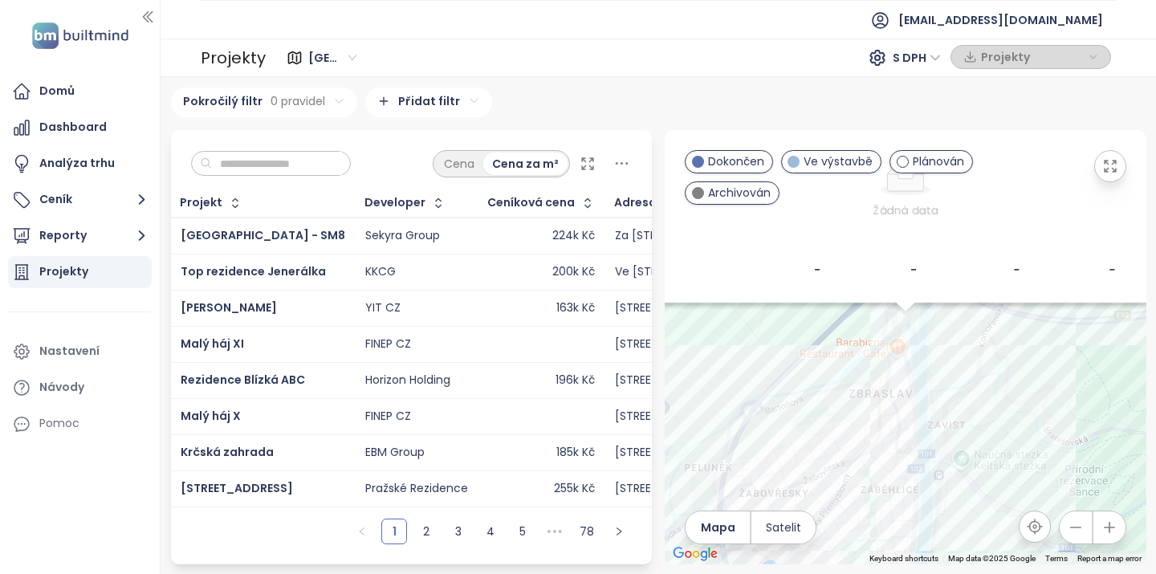
scroll to position [0, 0]
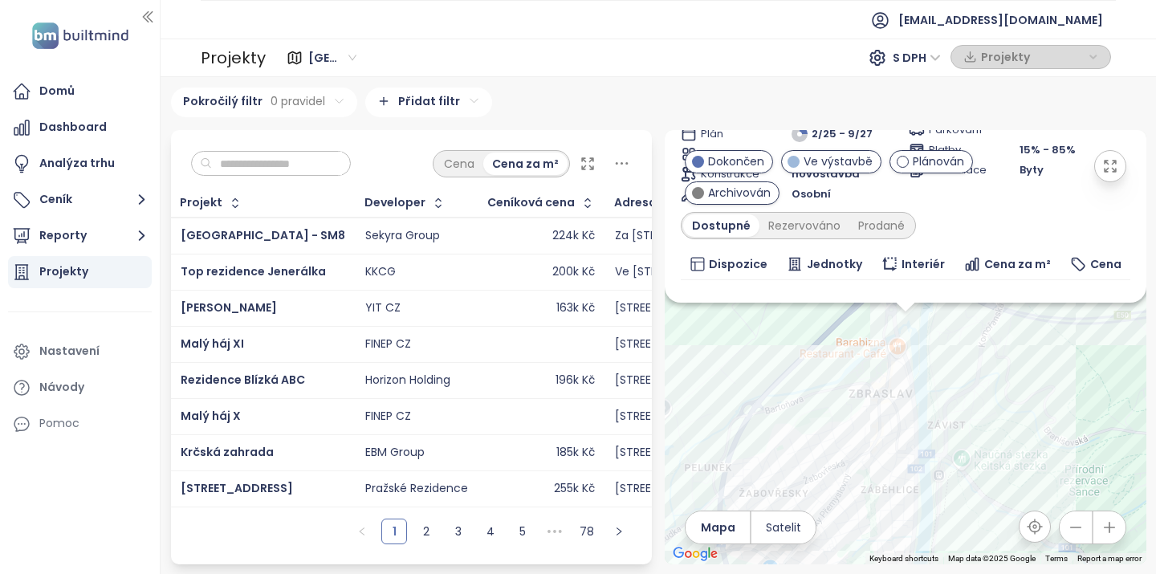
click at [341, 157] on input "text" at bounding box center [277, 164] width 130 height 24
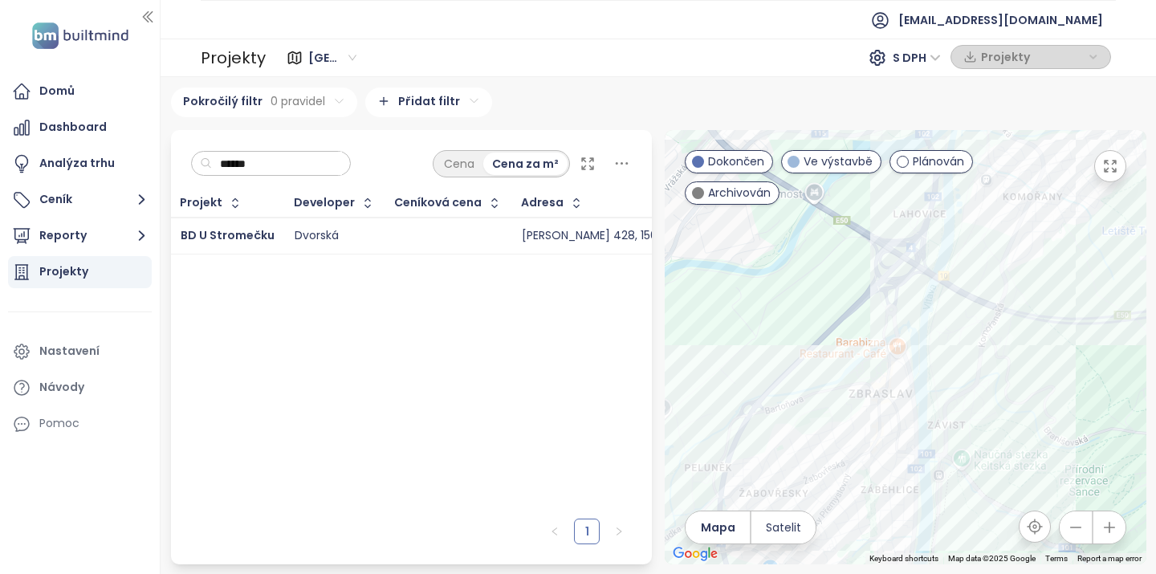
click at [305, 243] on div "Dvorská" at bounding box center [317, 236] width 44 height 14
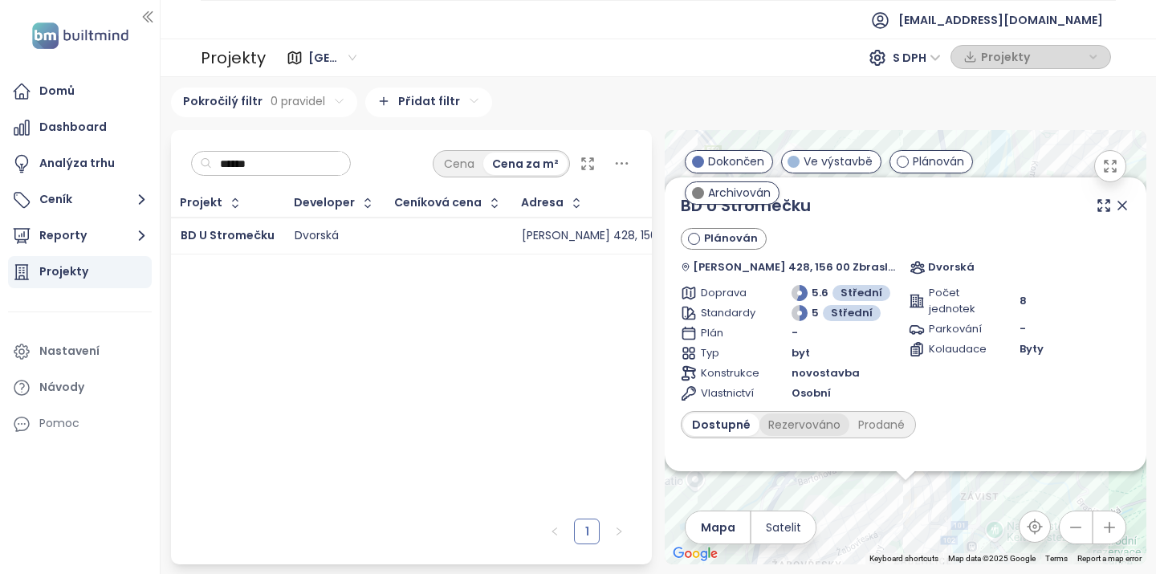
click at [805, 424] on div "Rezervováno" at bounding box center [804, 424] width 90 height 22
click at [881, 432] on div "Prodané" at bounding box center [882, 424] width 64 height 22
click at [1118, 206] on icon at bounding box center [1122, 205] width 8 height 8
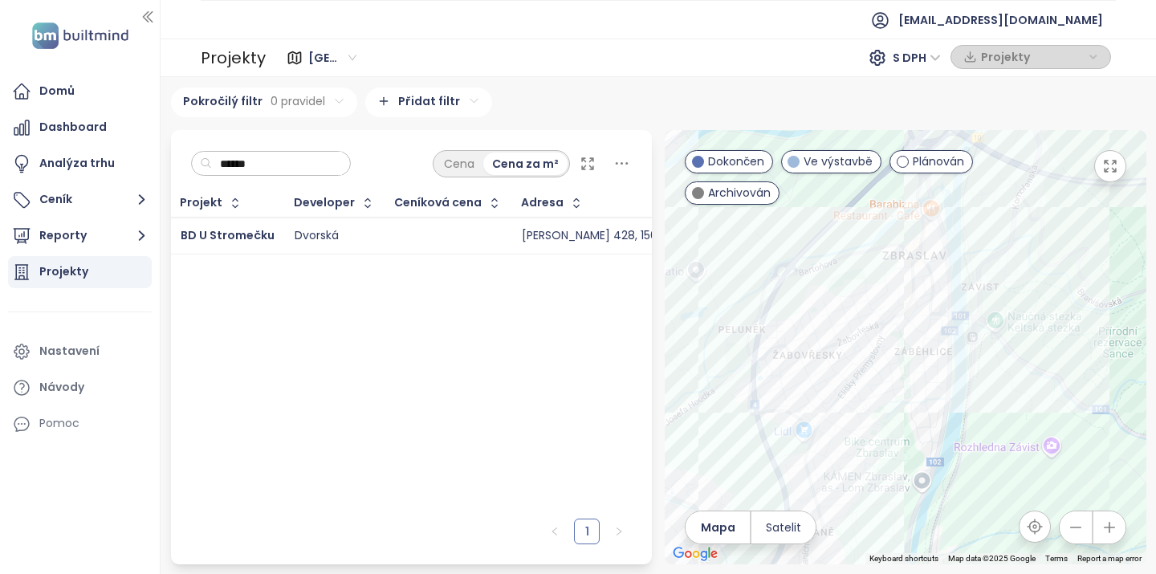
drag, startPoint x: 967, startPoint y: 470, endPoint x: 968, endPoint y: 261, distance: 208.7
click at [968, 261] on div at bounding box center [906, 347] width 482 height 434
click at [277, 157] on input "******" at bounding box center [277, 164] width 130 height 24
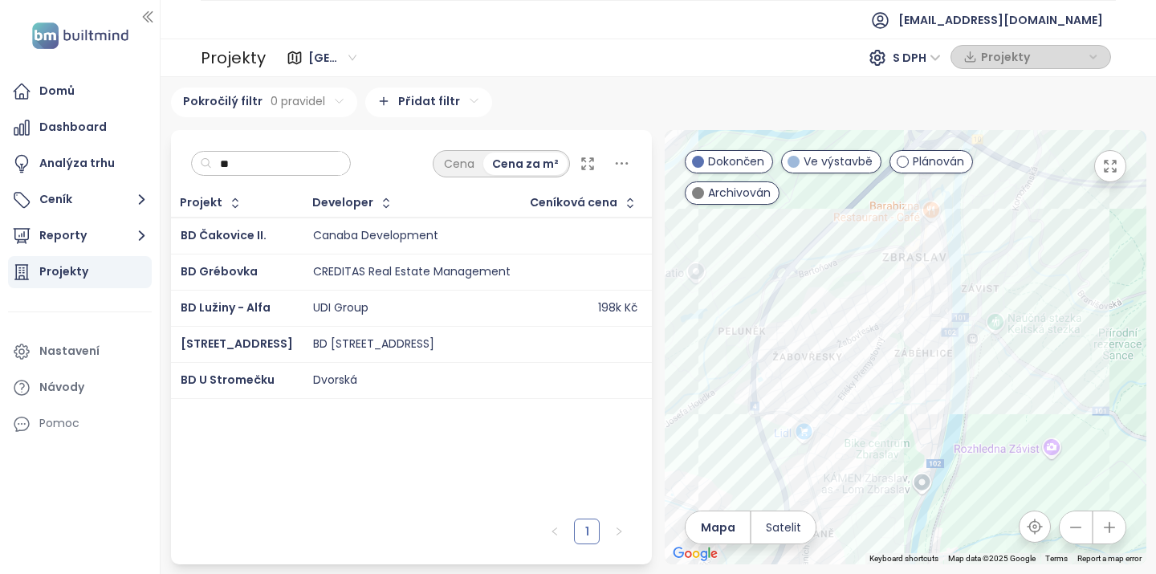
type input "*"
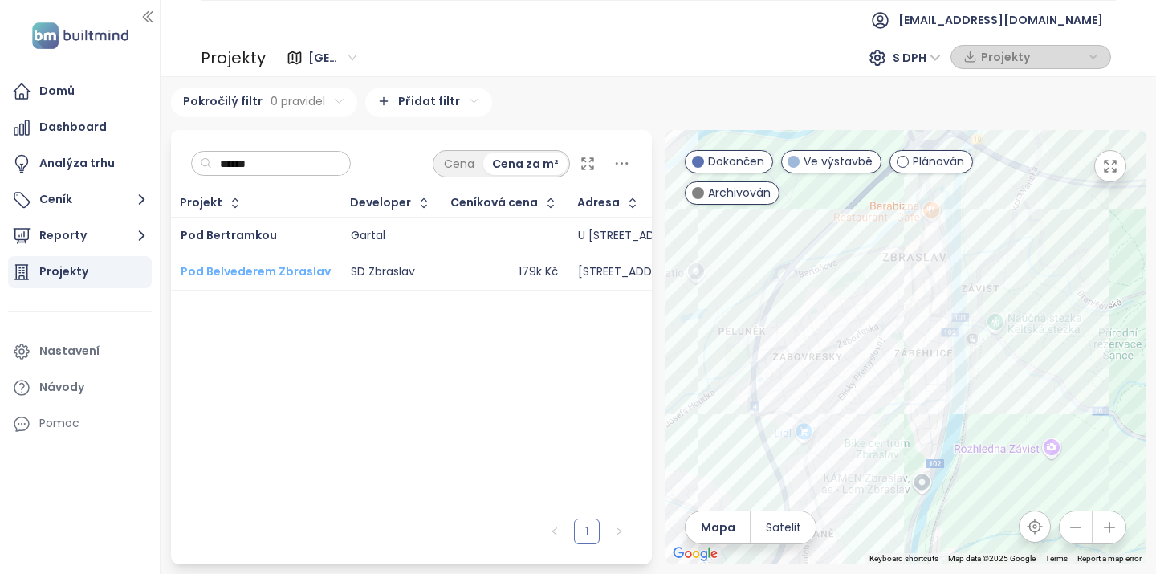
click at [273, 279] on span "Pod Belvederem Zbraslav" at bounding box center [256, 271] width 150 height 16
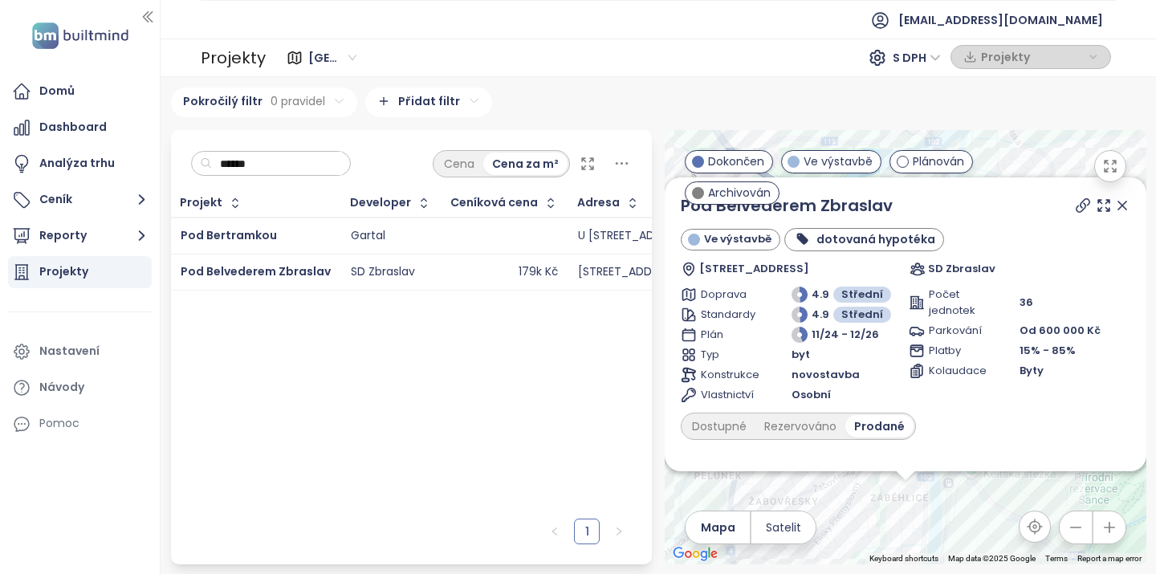
click at [1118, 205] on icon at bounding box center [1122, 205] width 8 height 8
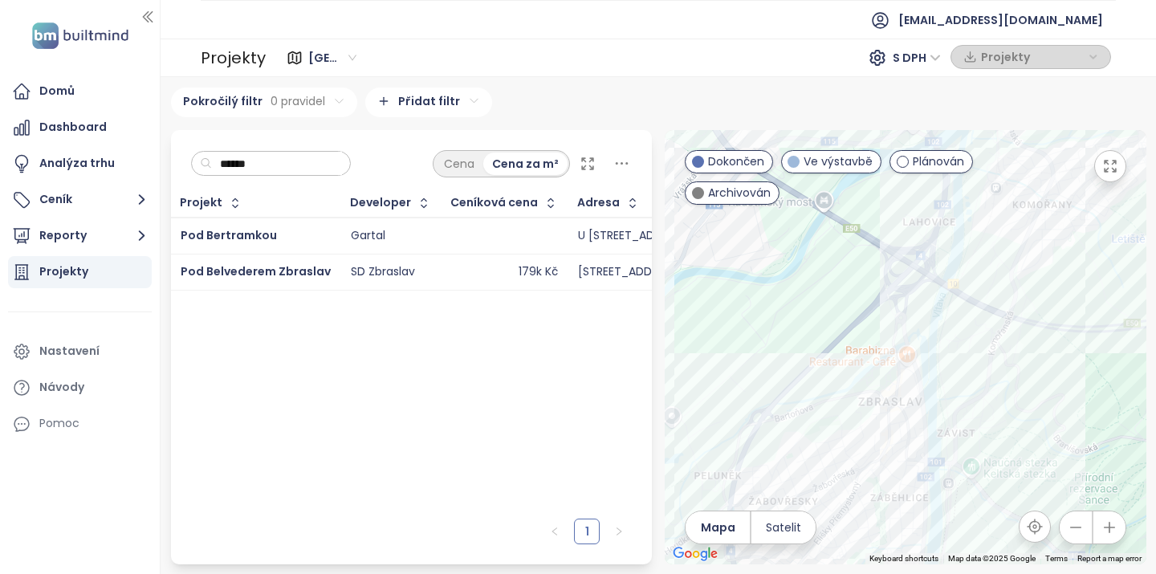
drag, startPoint x: 844, startPoint y: 446, endPoint x: 846, endPoint y: 350, distance: 96.3
click at [846, 350] on div at bounding box center [906, 347] width 482 height 434
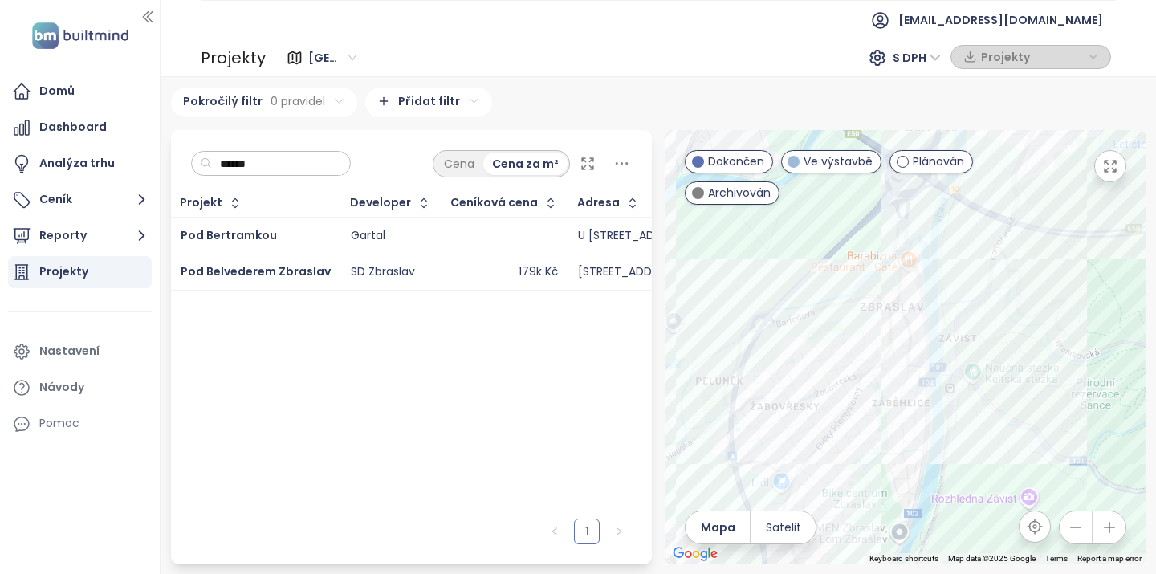
click at [267, 161] on input "******" at bounding box center [277, 164] width 130 height 24
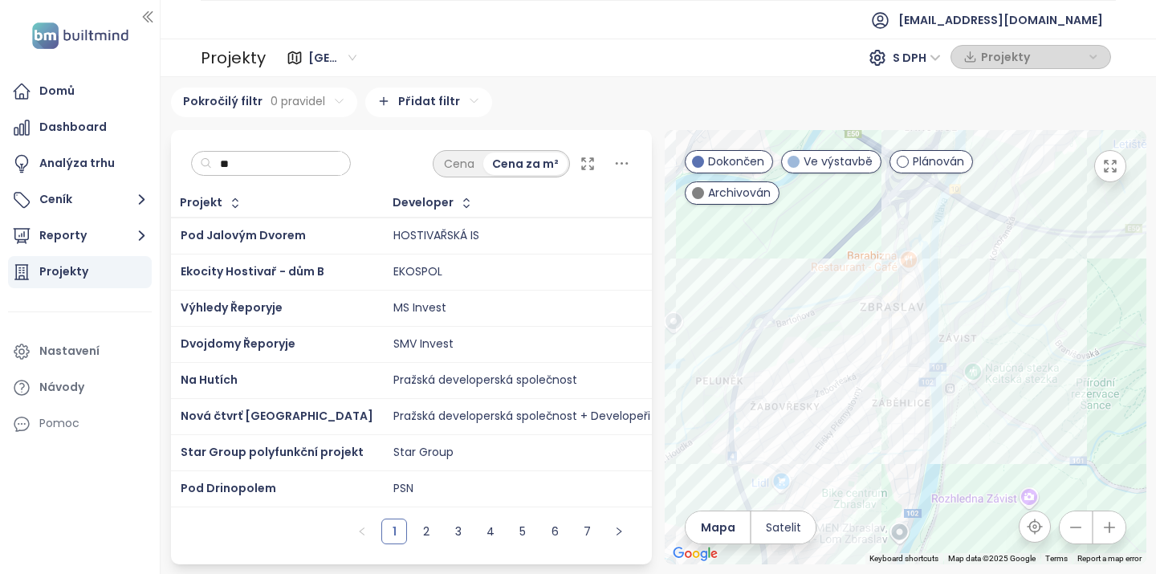
type input "*"
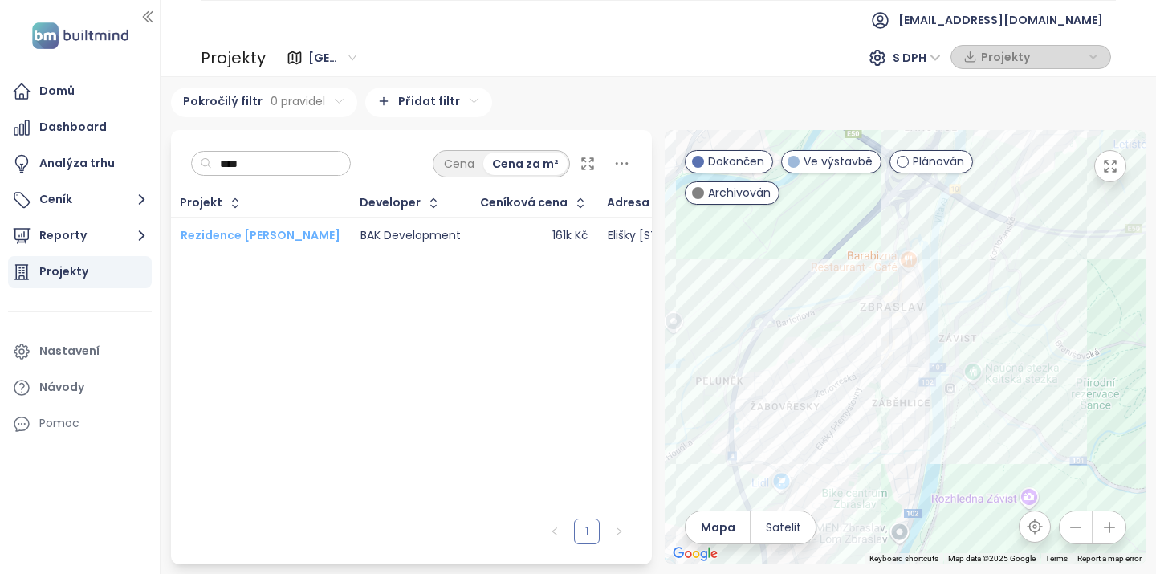
type input "****"
click at [277, 243] on span "Rezidence Elišky Přemyslovny" at bounding box center [261, 235] width 160 height 16
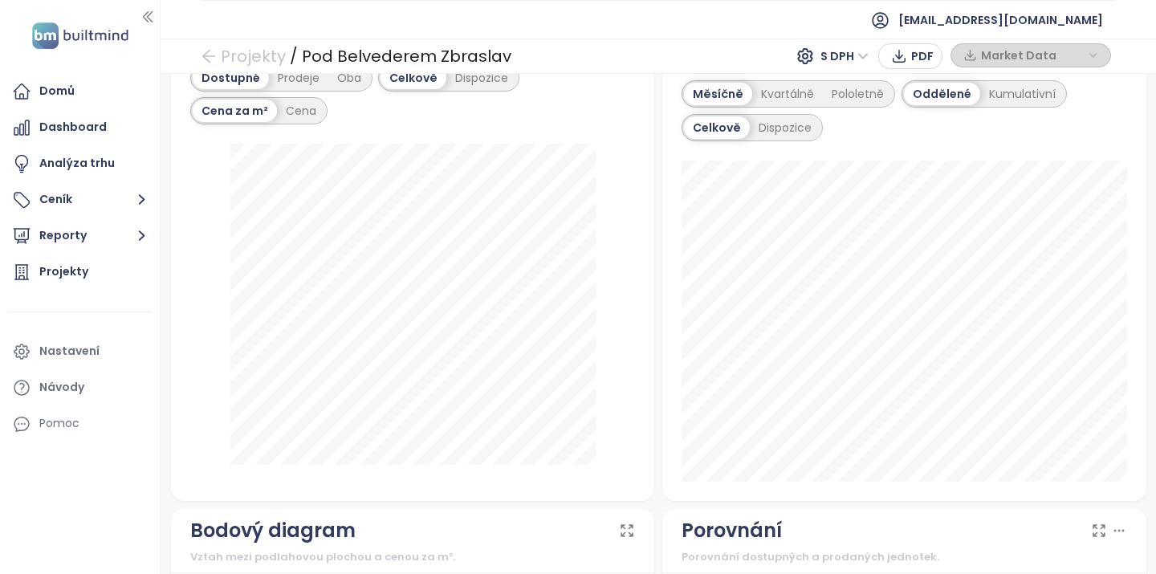
scroll to position [1085, 0]
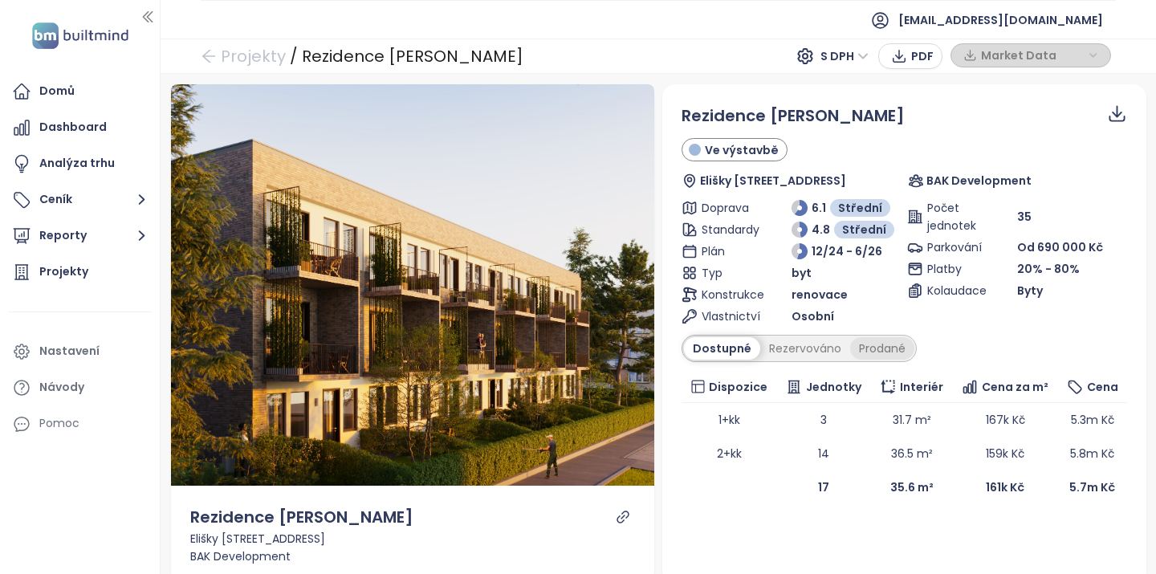
click at [885, 355] on div "Prodané" at bounding box center [882, 348] width 64 height 22
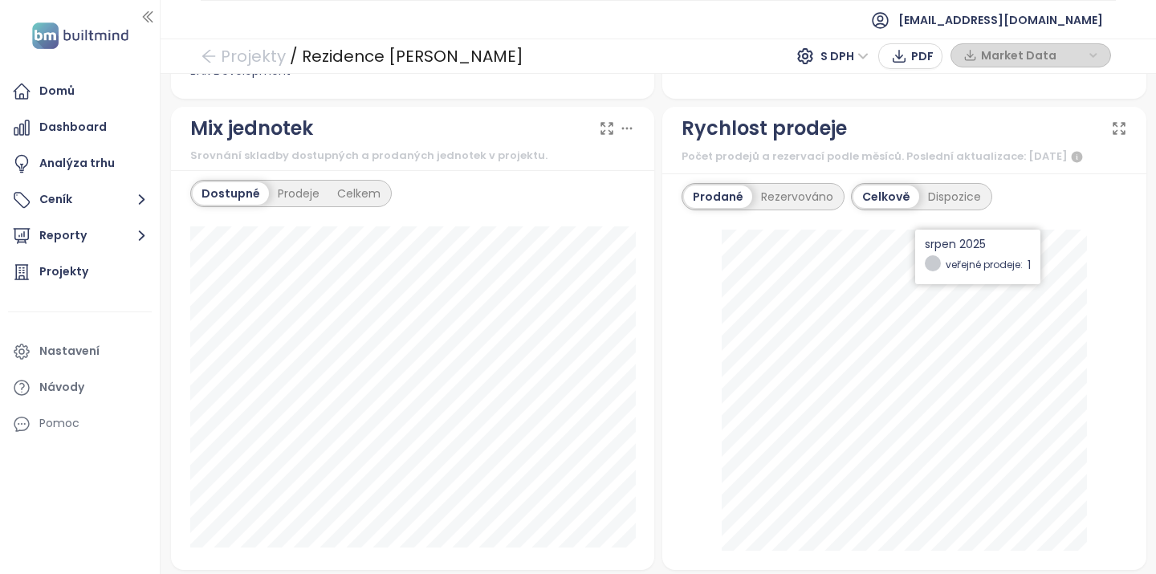
scroll to position [503, 0]
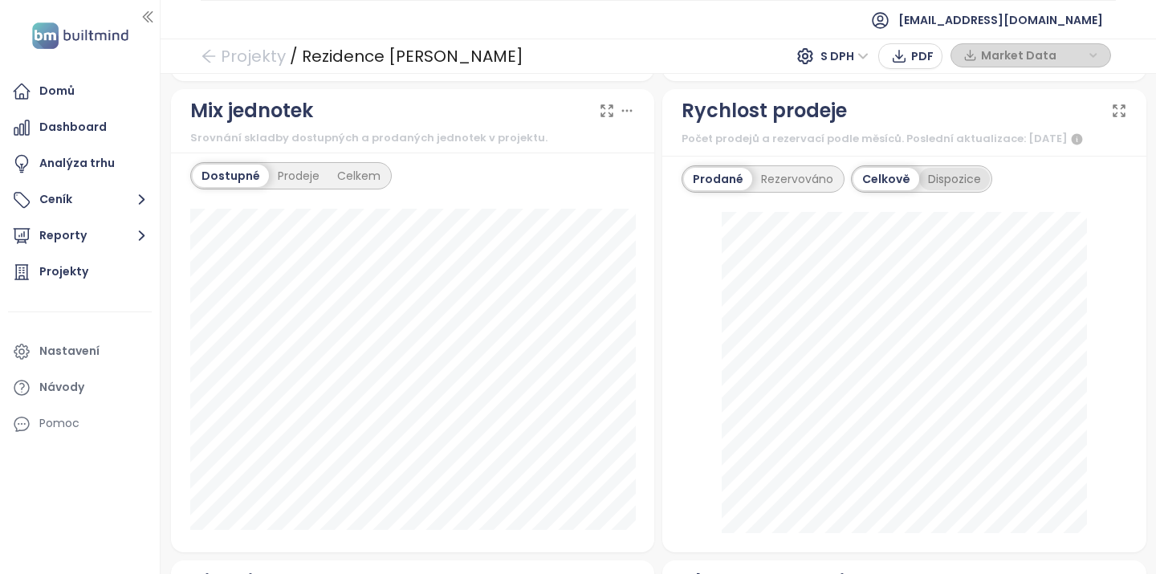
click at [971, 190] on div "Dispozice" at bounding box center [954, 179] width 71 height 22
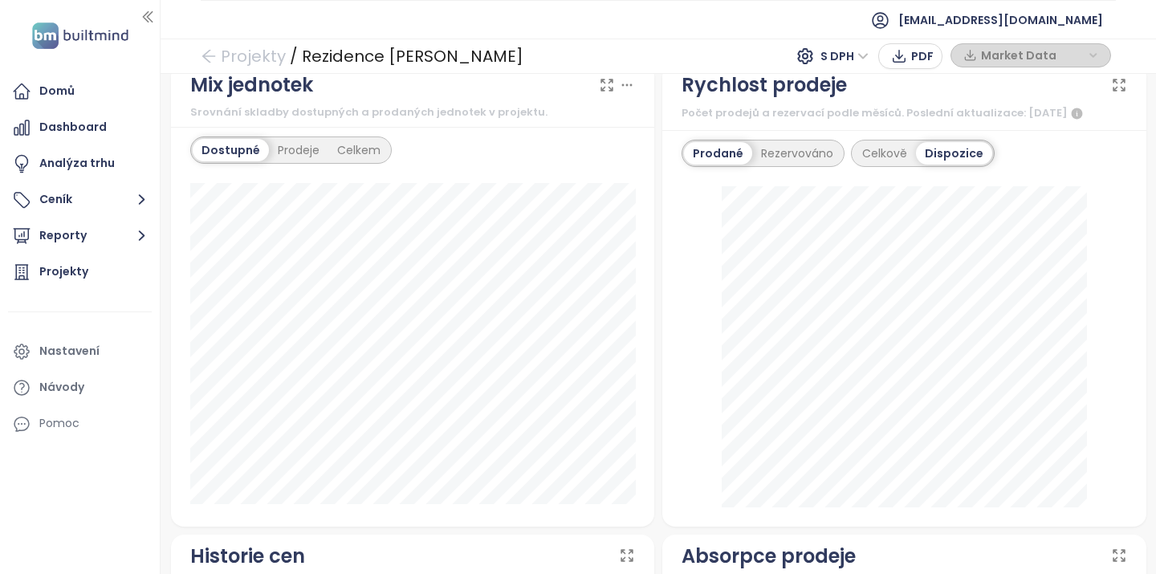
scroll to position [535, 0]
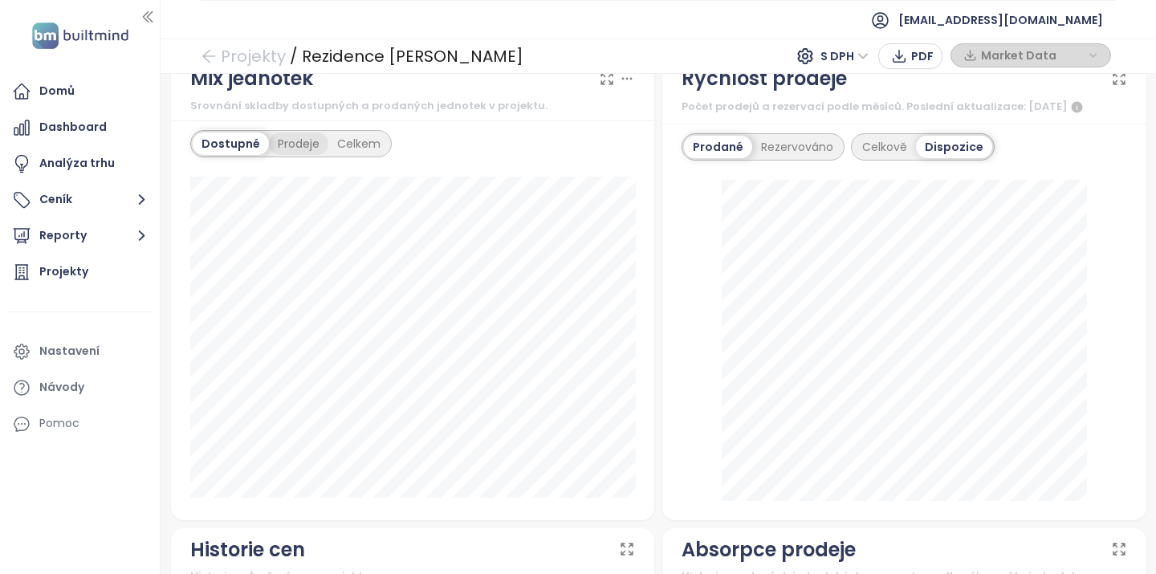
click at [296, 149] on div "Prodeje" at bounding box center [298, 143] width 59 height 22
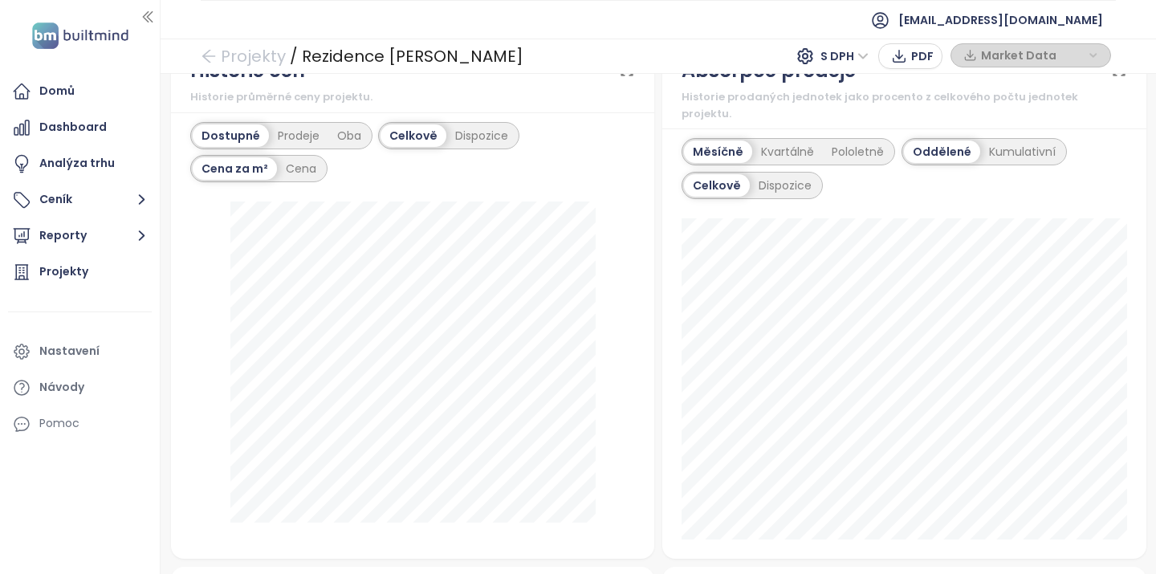
scroll to position [1016, 0]
